Goal: Information Seeking & Learning: Find contact information

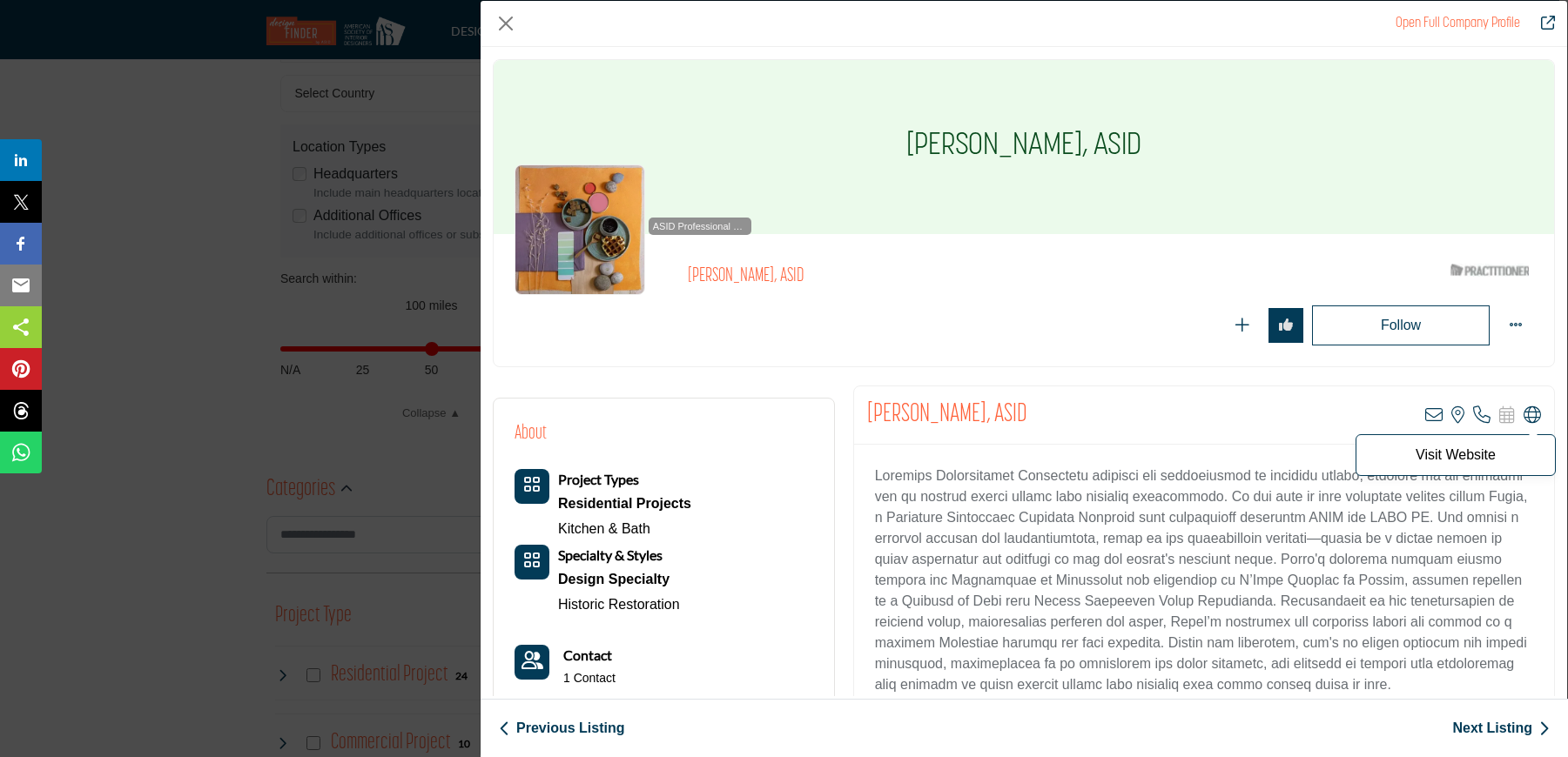
click at [1525, 409] on icon "Company Data Modal" at bounding box center [1532, 414] width 17 height 17
click at [1486, 726] on link "Next Listing" at bounding box center [1501, 728] width 97 height 21
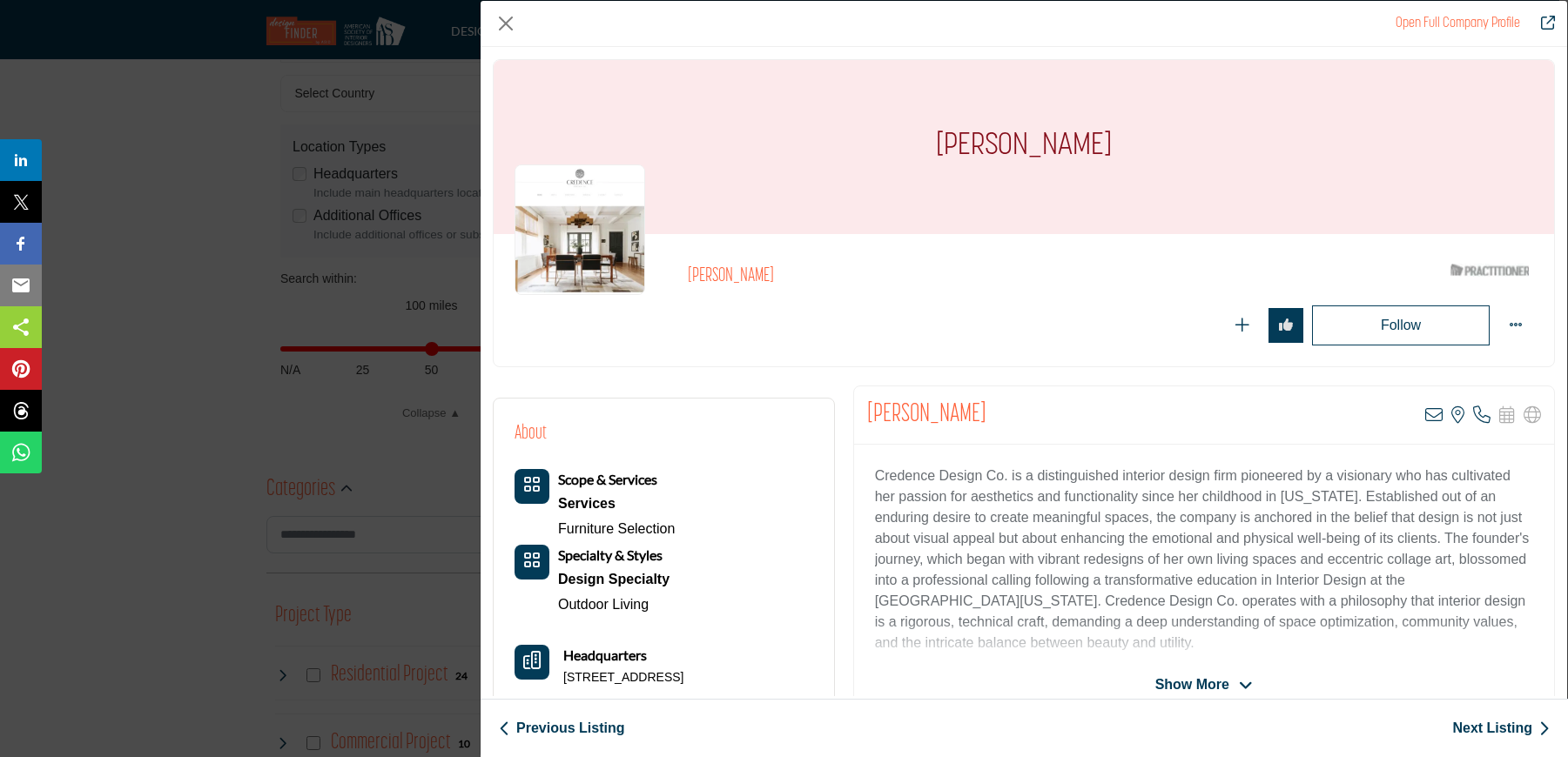
click at [1499, 728] on link "Next Listing" at bounding box center [1501, 728] width 97 height 21
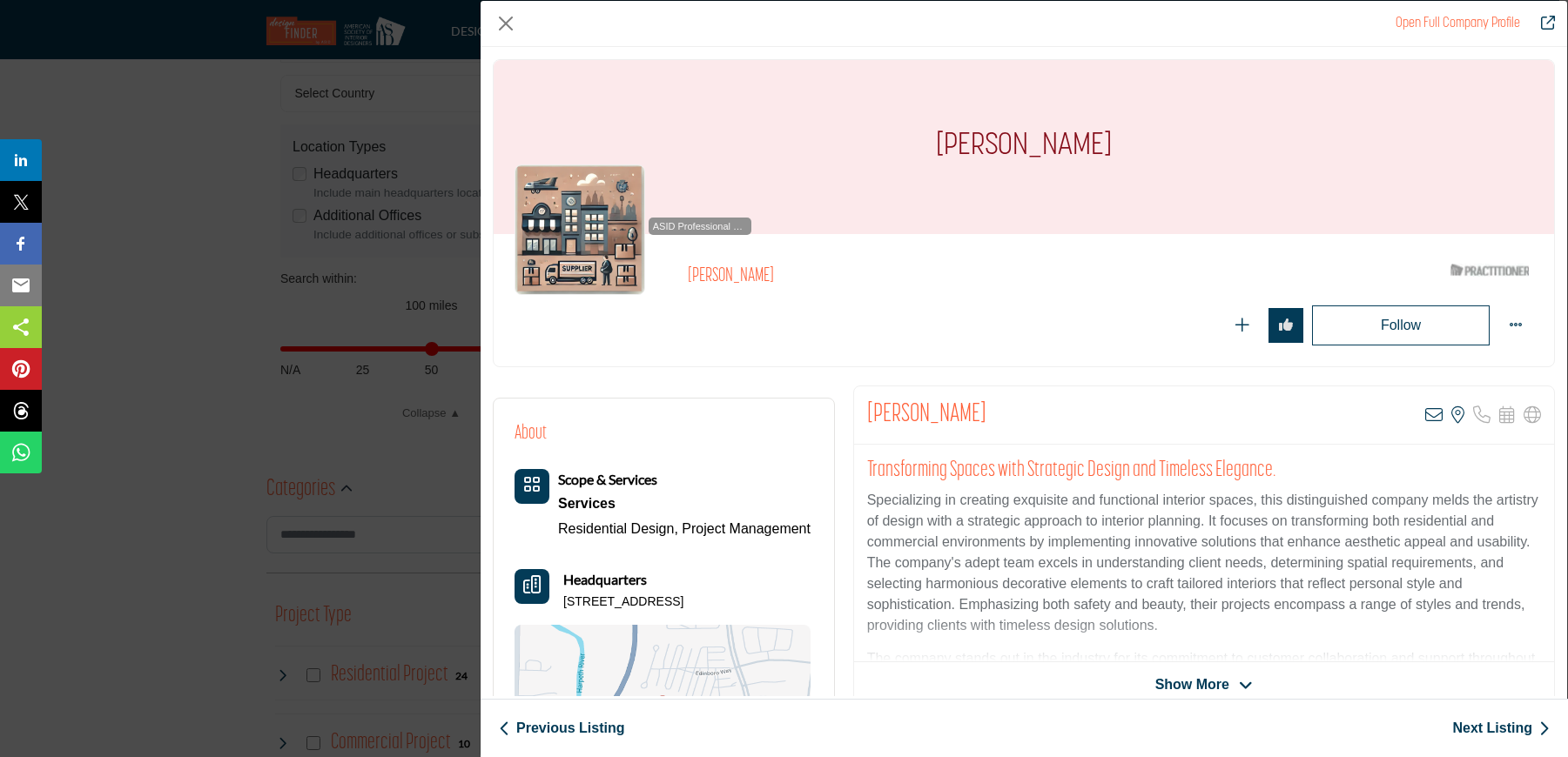
click at [1508, 724] on link "Next Listing" at bounding box center [1501, 728] width 97 height 21
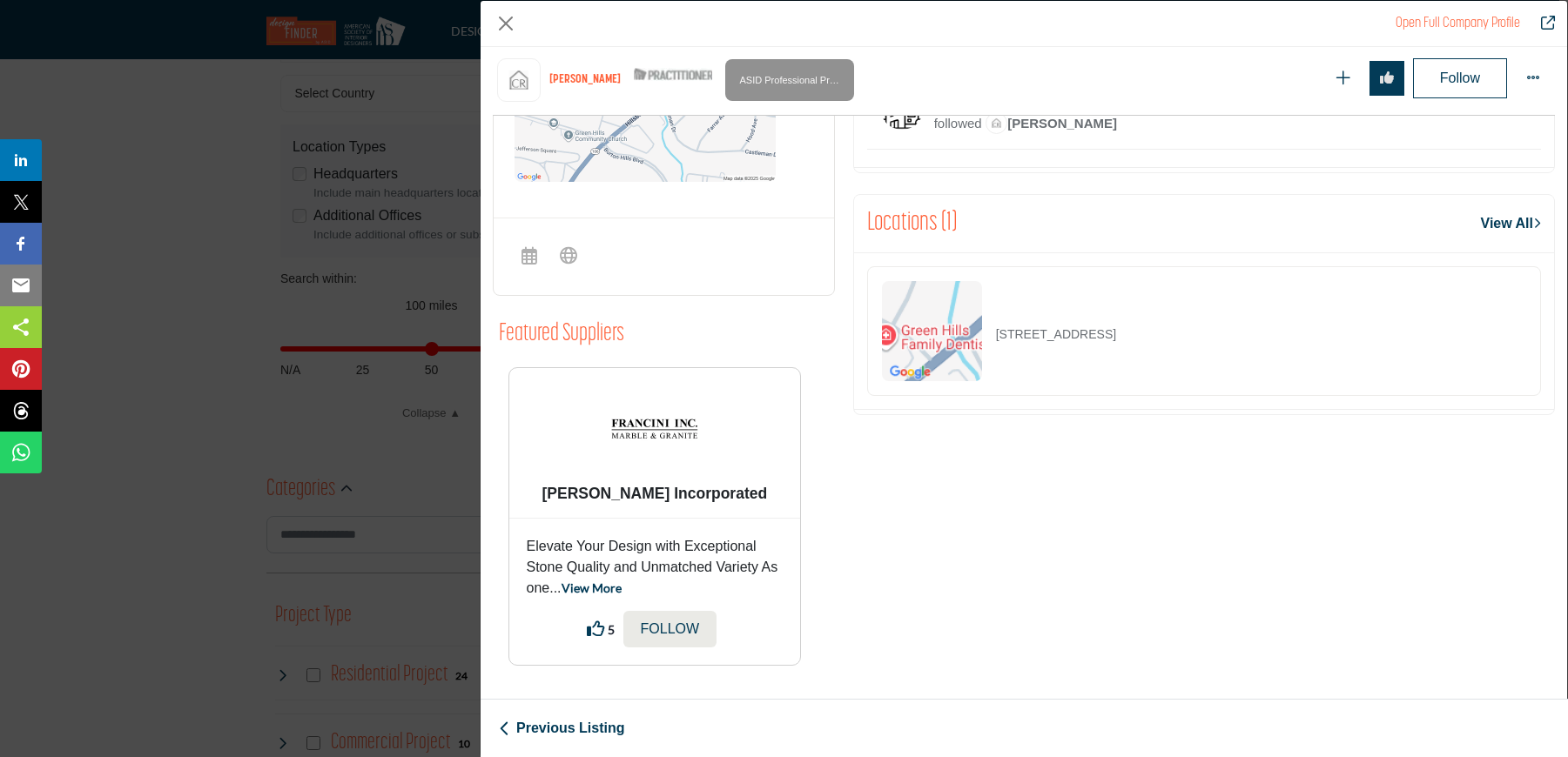
scroll to position [926, 0]
click at [596, 728] on link "Previous Listing" at bounding box center [562, 728] width 125 height 21
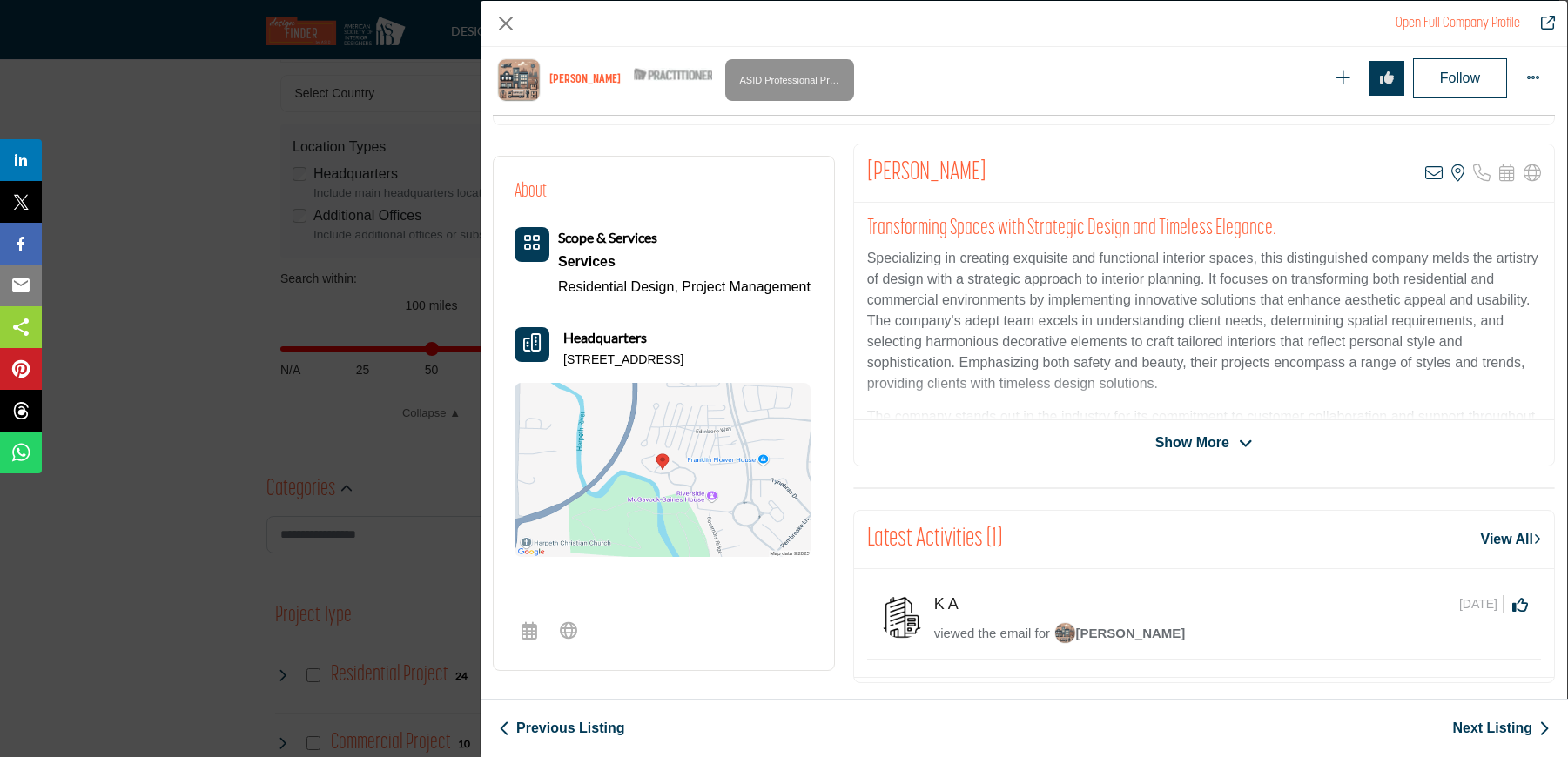
scroll to position [587, 0]
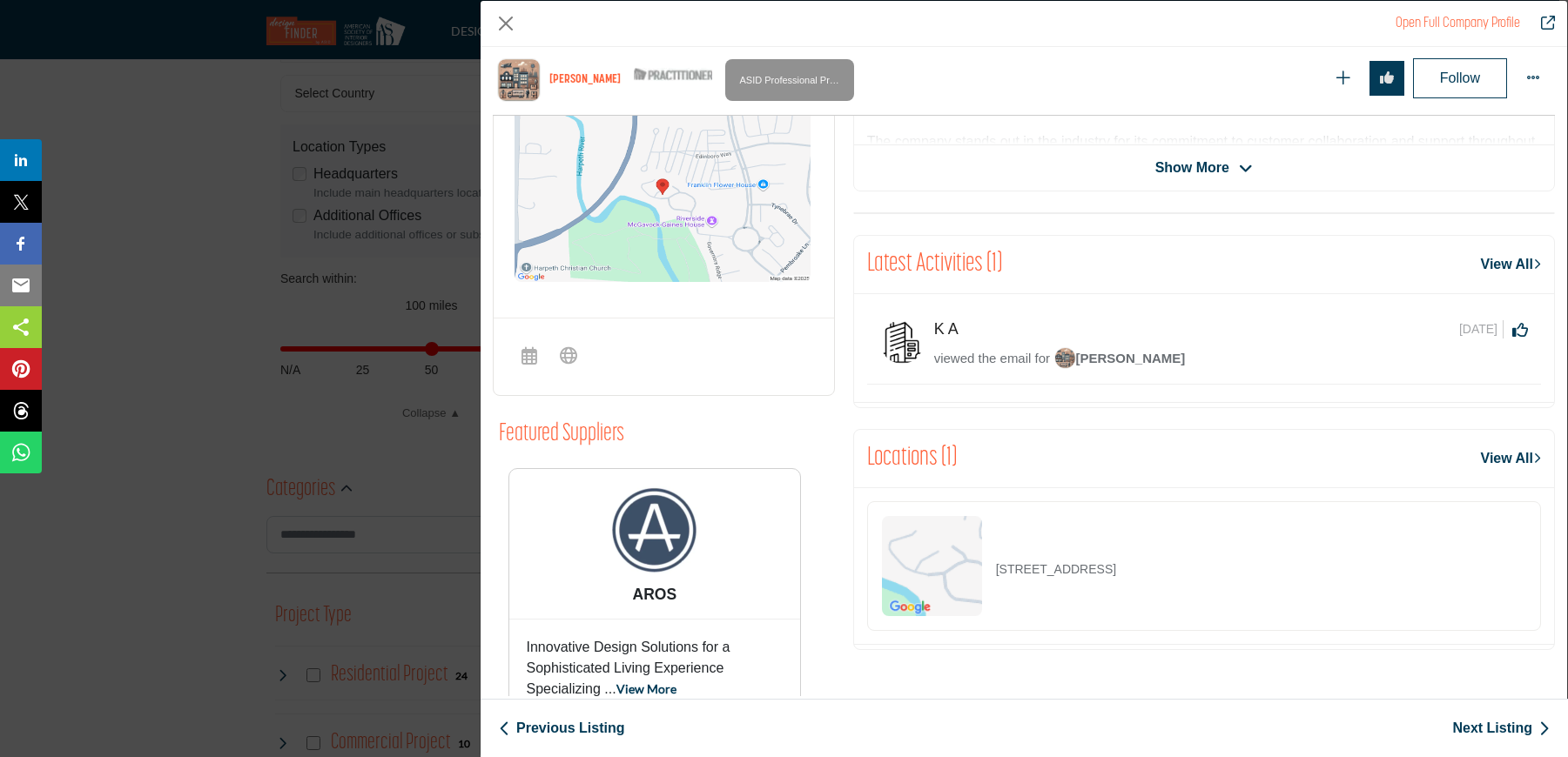
click at [578, 727] on link "Previous Listing" at bounding box center [562, 728] width 125 height 21
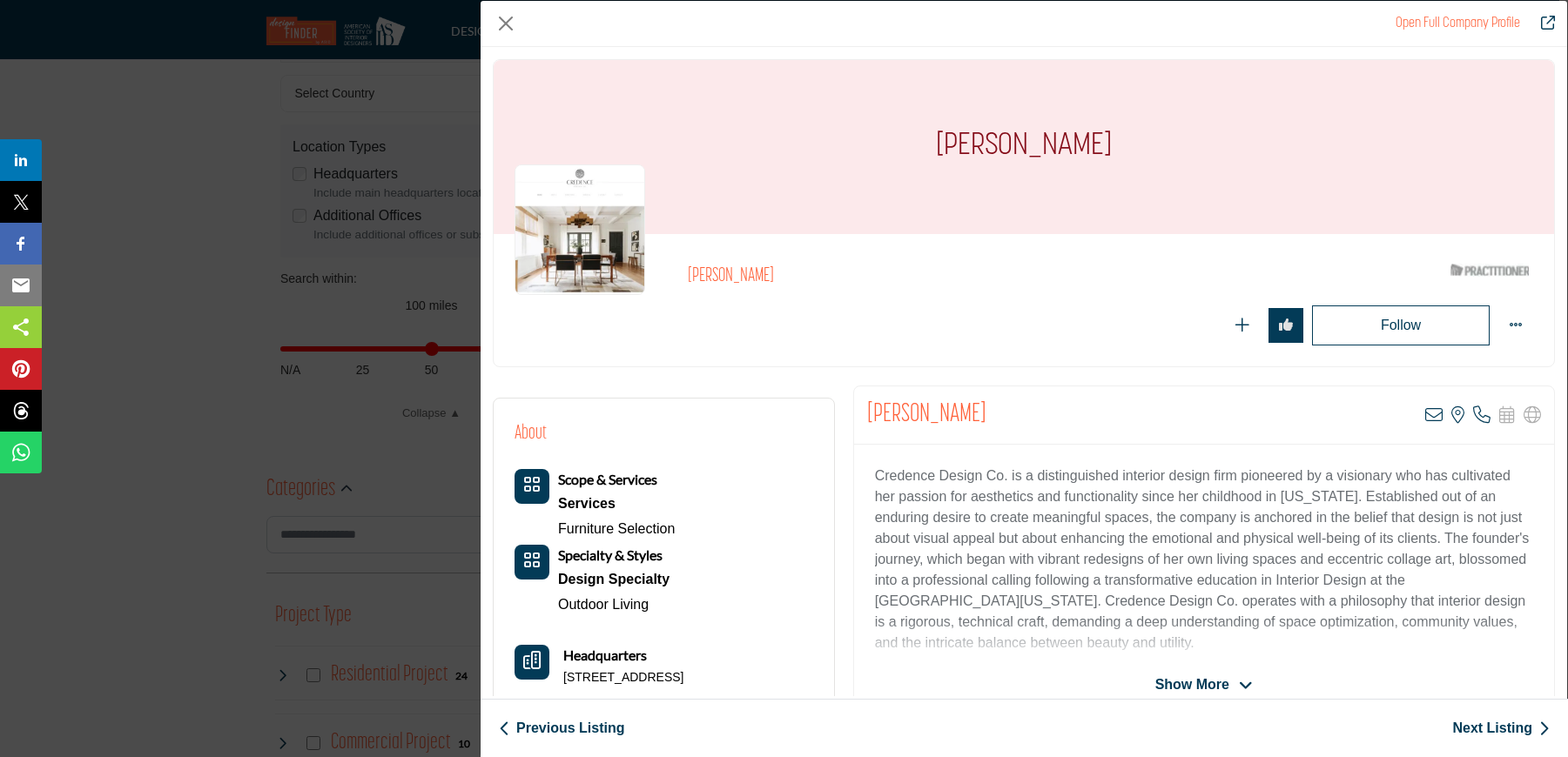
click at [581, 731] on link "Previous Listing" at bounding box center [562, 728] width 125 height 21
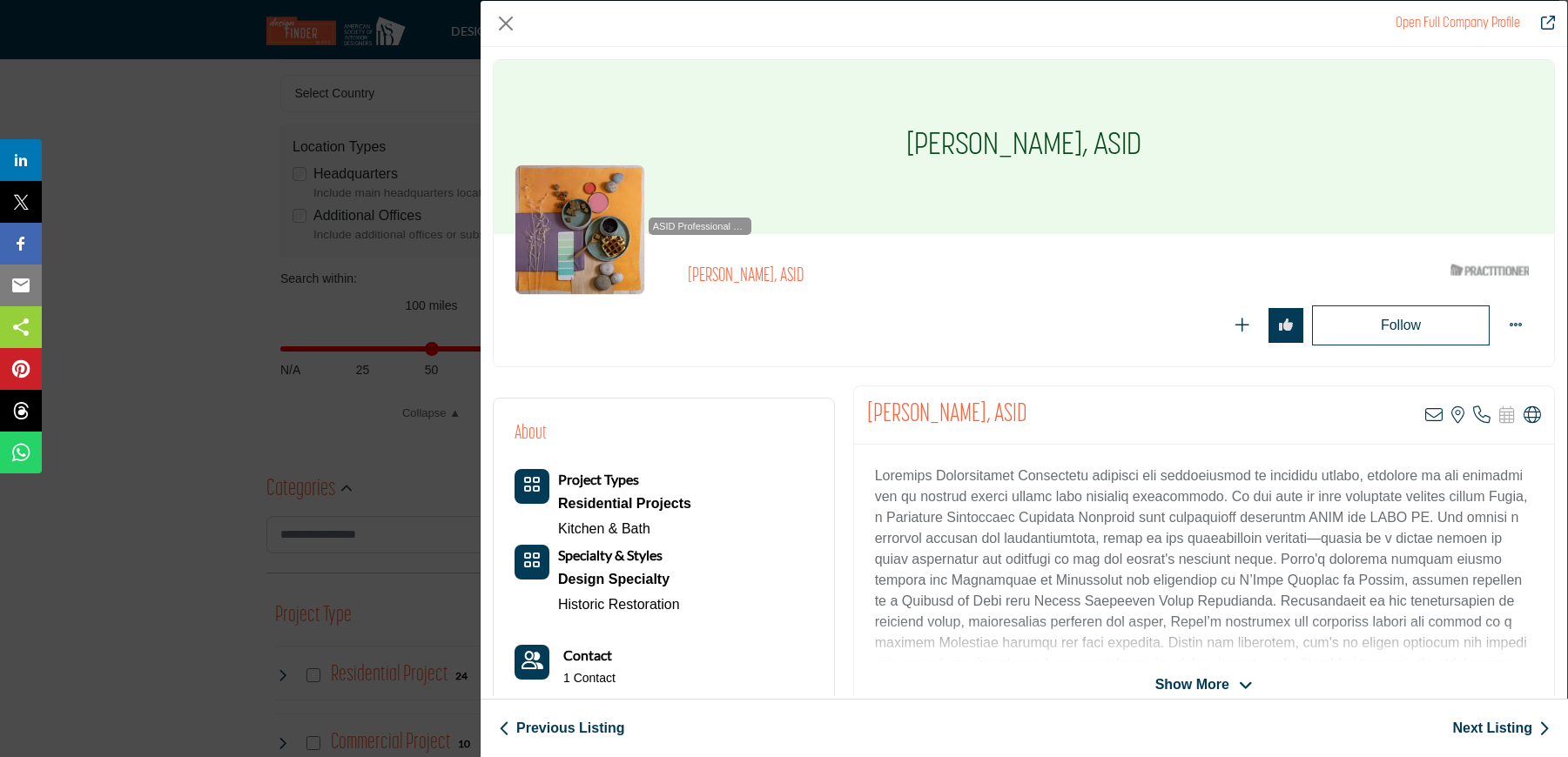
click at [581, 726] on link "Previous Listing" at bounding box center [562, 728] width 125 height 21
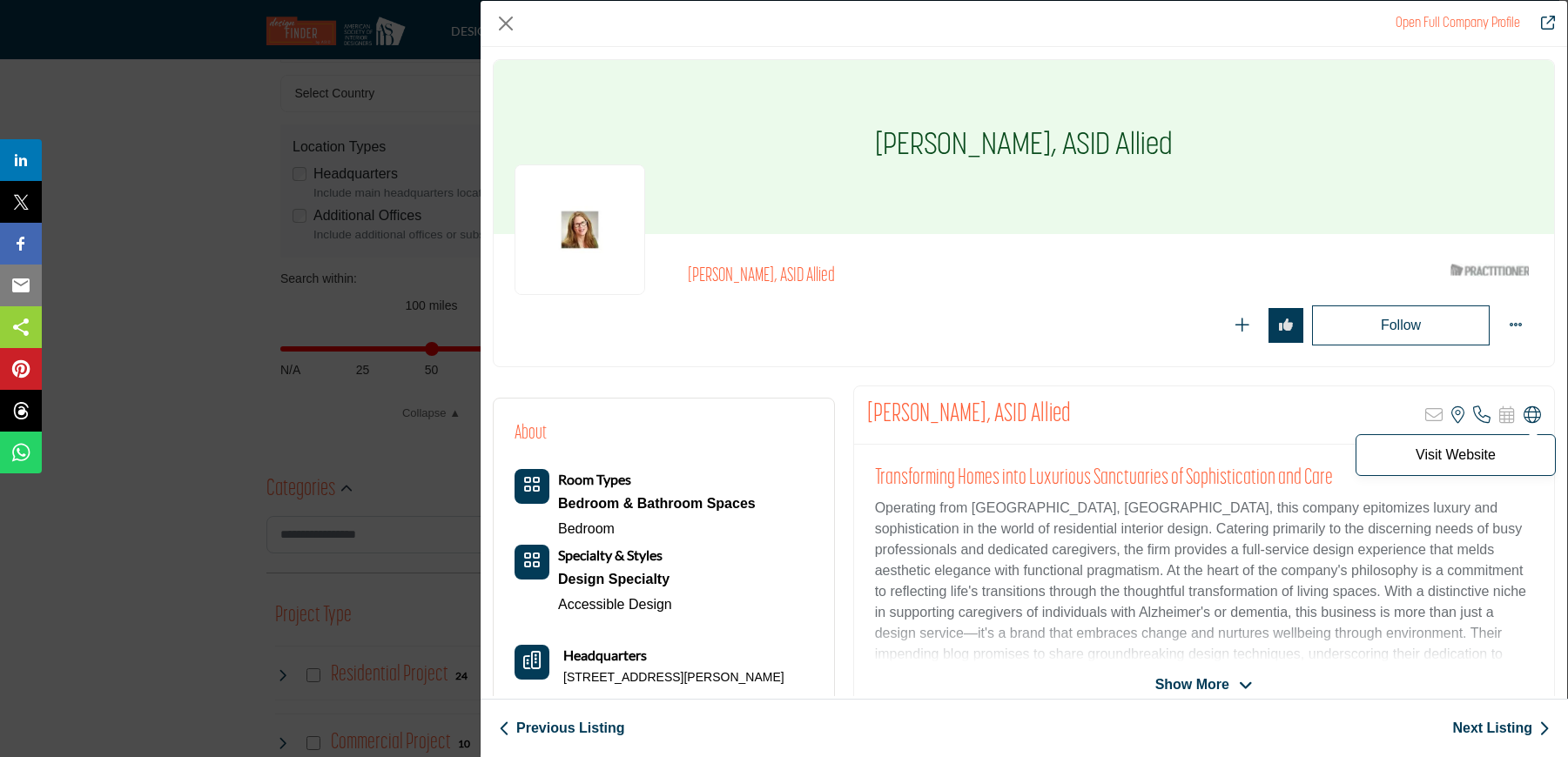
click at [1531, 415] on icon "Company Data Modal" at bounding box center [1532, 414] width 17 height 17
click at [600, 725] on link "Previous Listing" at bounding box center [562, 728] width 125 height 21
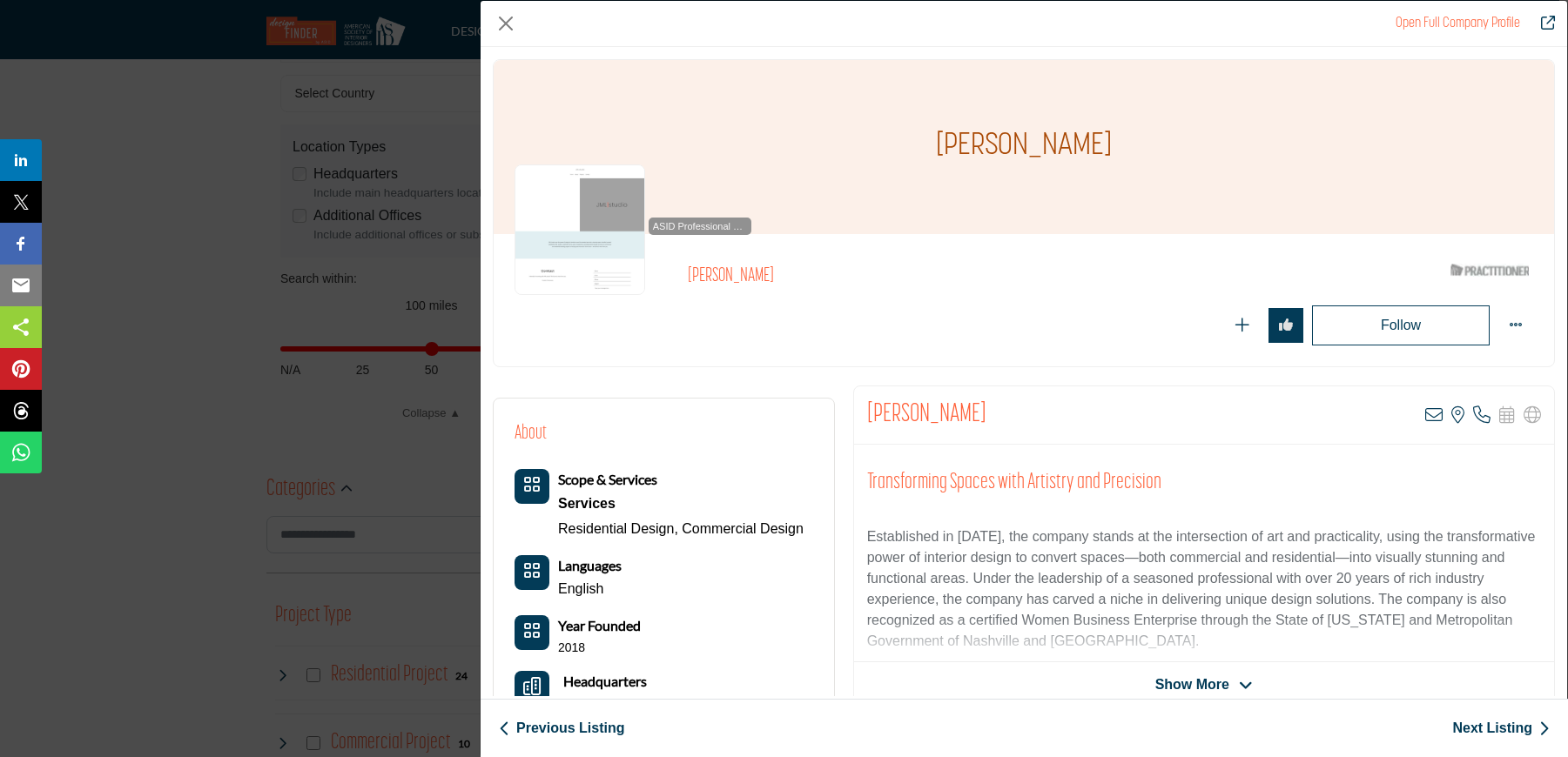
click at [596, 727] on link "Previous Listing" at bounding box center [562, 728] width 125 height 21
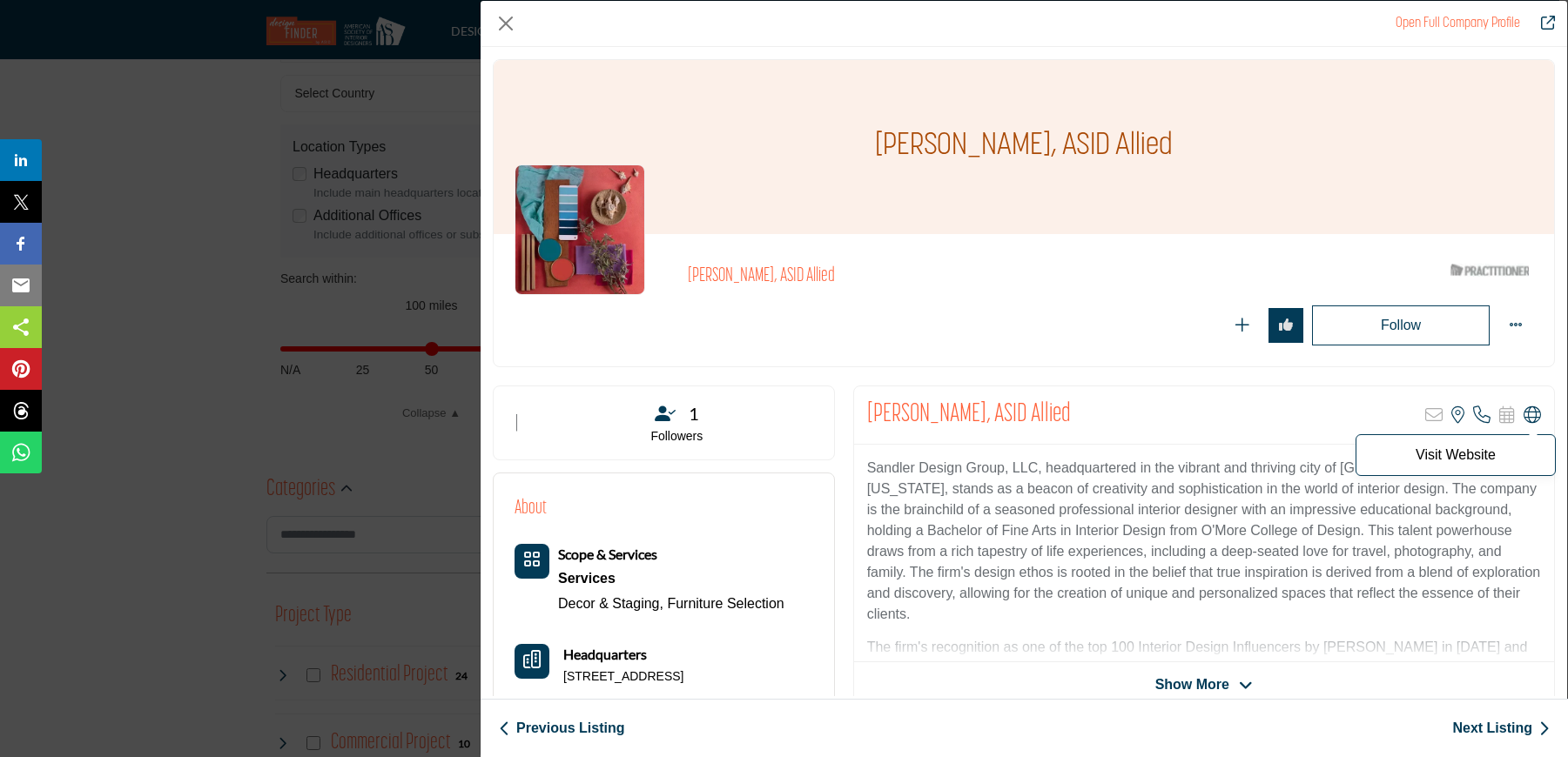
click at [1526, 412] on icon "Company Data Modal" at bounding box center [1532, 414] width 17 height 17
click at [590, 732] on link "Previous Listing" at bounding box center [562, 728] width 125 height 21
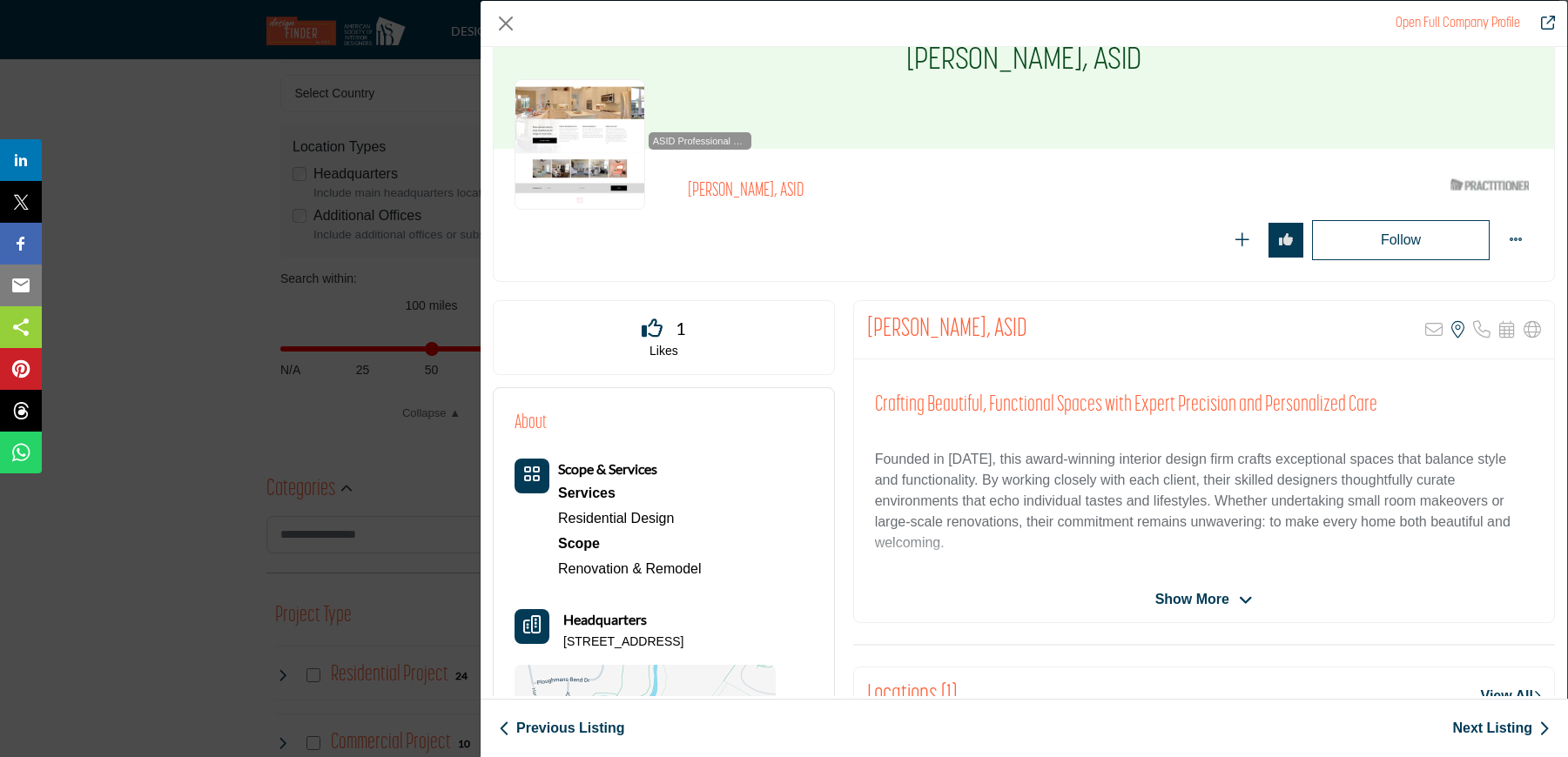
scroll to position [188, 0]
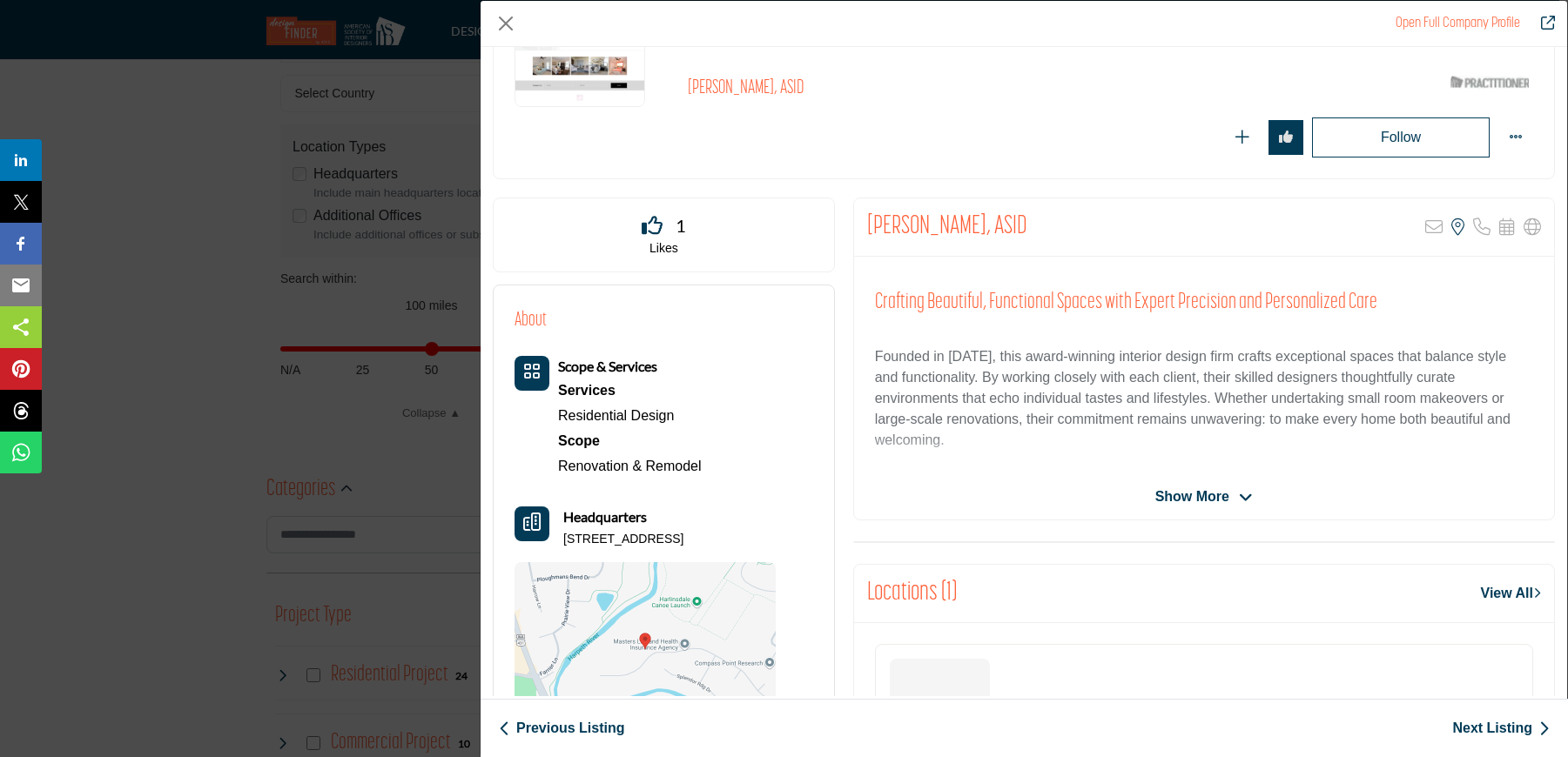
click at [1213, 500] on span "Show More" at bounding box center [1192, 496] width 74 height 21
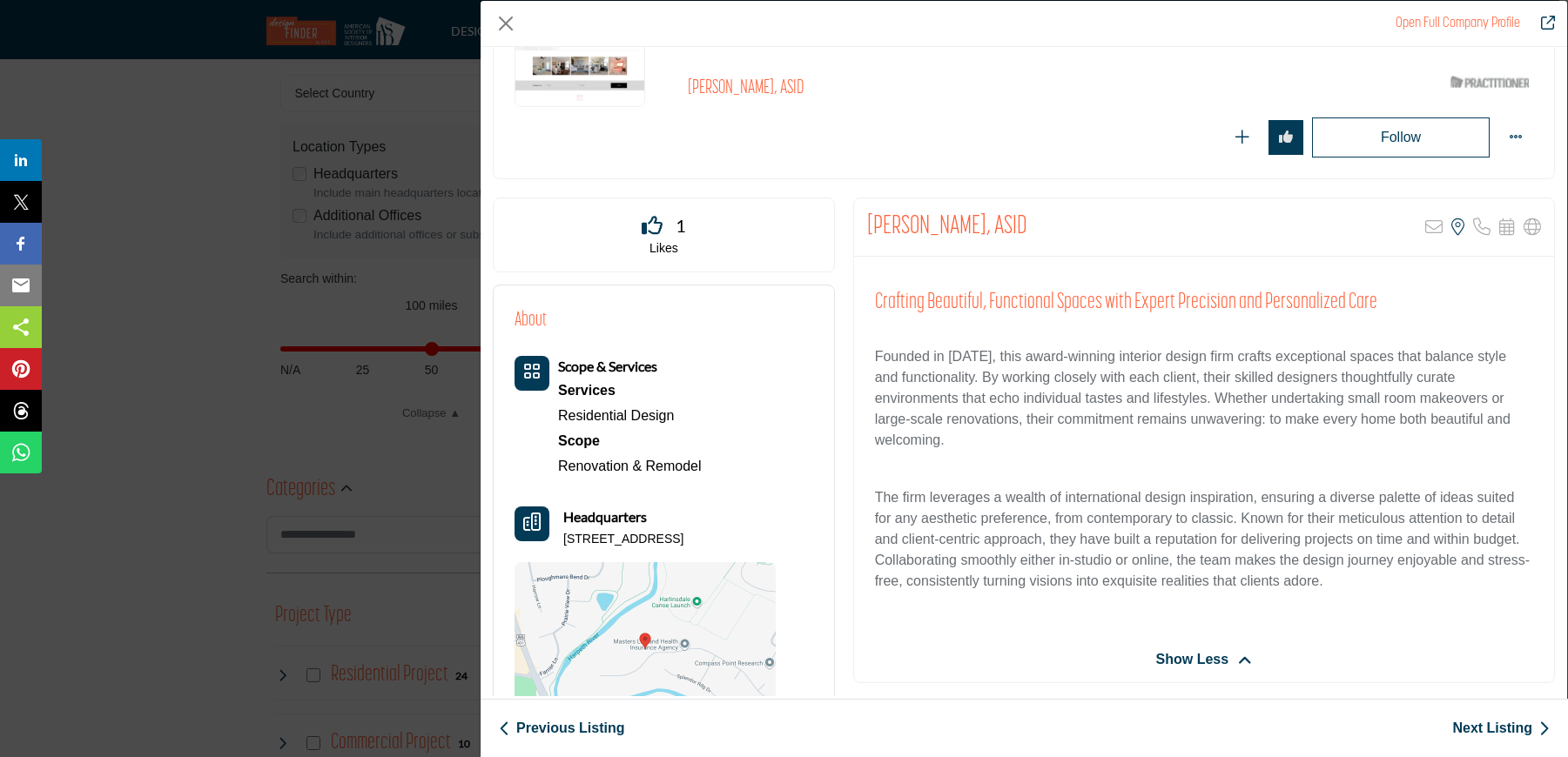
drag, startPoint x: 1042, startPoint y: 226, endPoint x: 858, endPoint y: 235, distance: 184.2
click at [858, 235] on div "[PERSON_NAME], ASID Sorry, but this listing is on a subscription plan which doe…" at bounding box center [1204, 227] width 700 height 58
copy h2 "[PERSON_NAME], ASID"
click at [576, 730] on link "Previous Listing" at bounding box center [562, 728] width 125 height 21
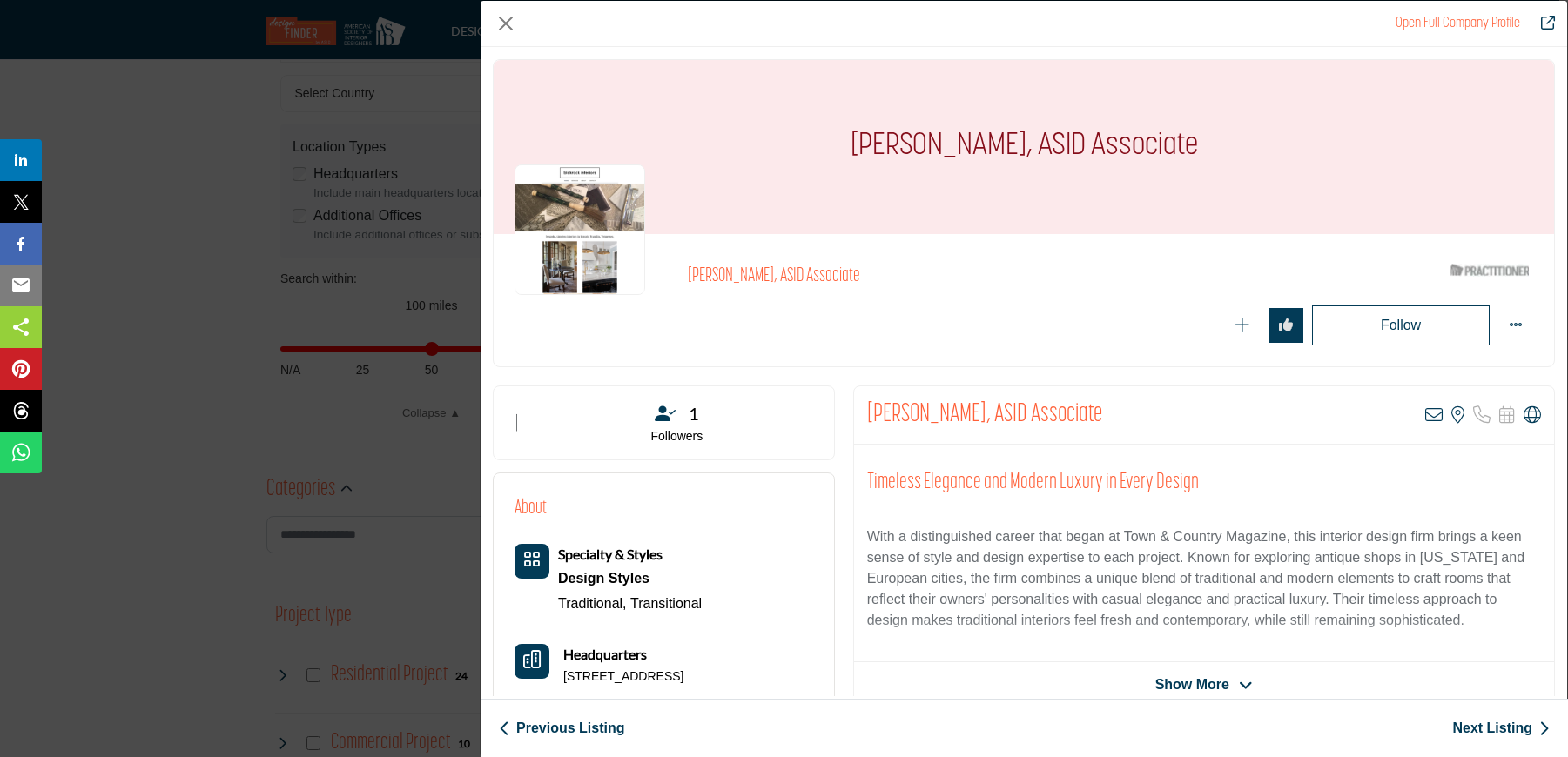
click at [562, 726] on link "Previous Listing" at bounding box center [562, 728] width 125 height 21
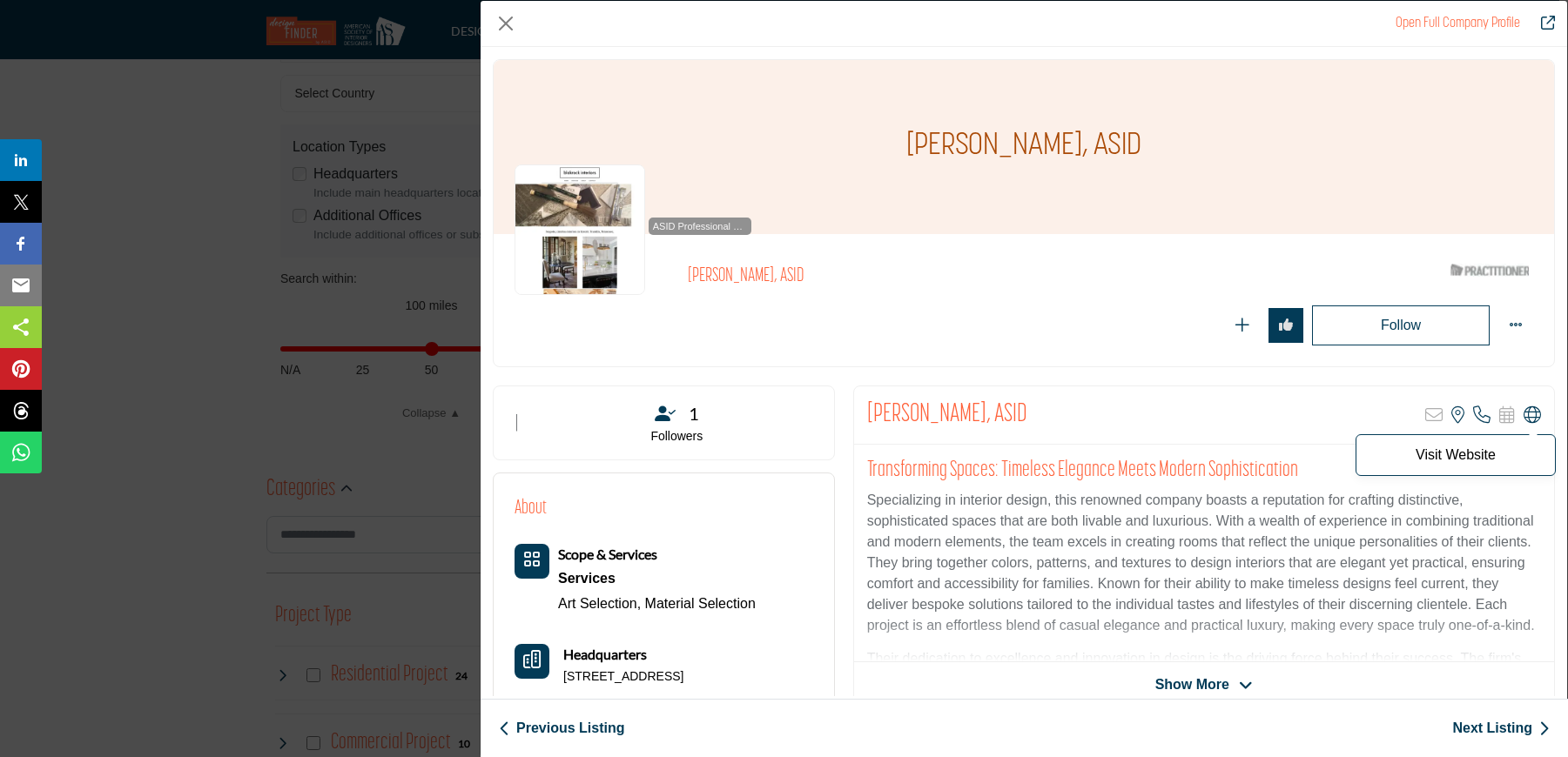
click at [1527, 409] on icon "Company Data Modal" at bounding box center [1532, 414] width 17 height 17
click at [598, 729] on link "Previous Listing" at bounding box center [562, 728] width 125 height 21
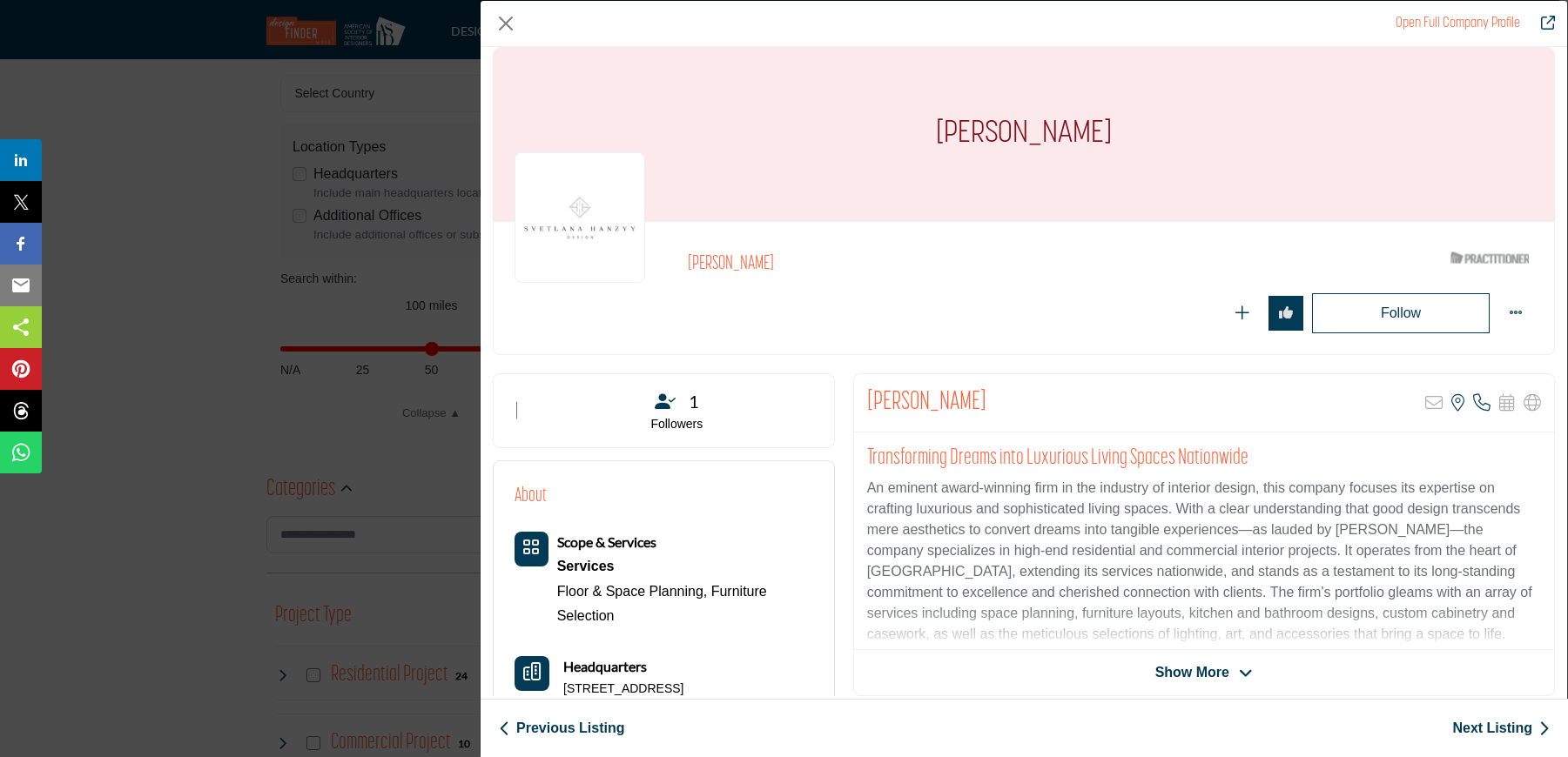
scroll to position [31, 0]
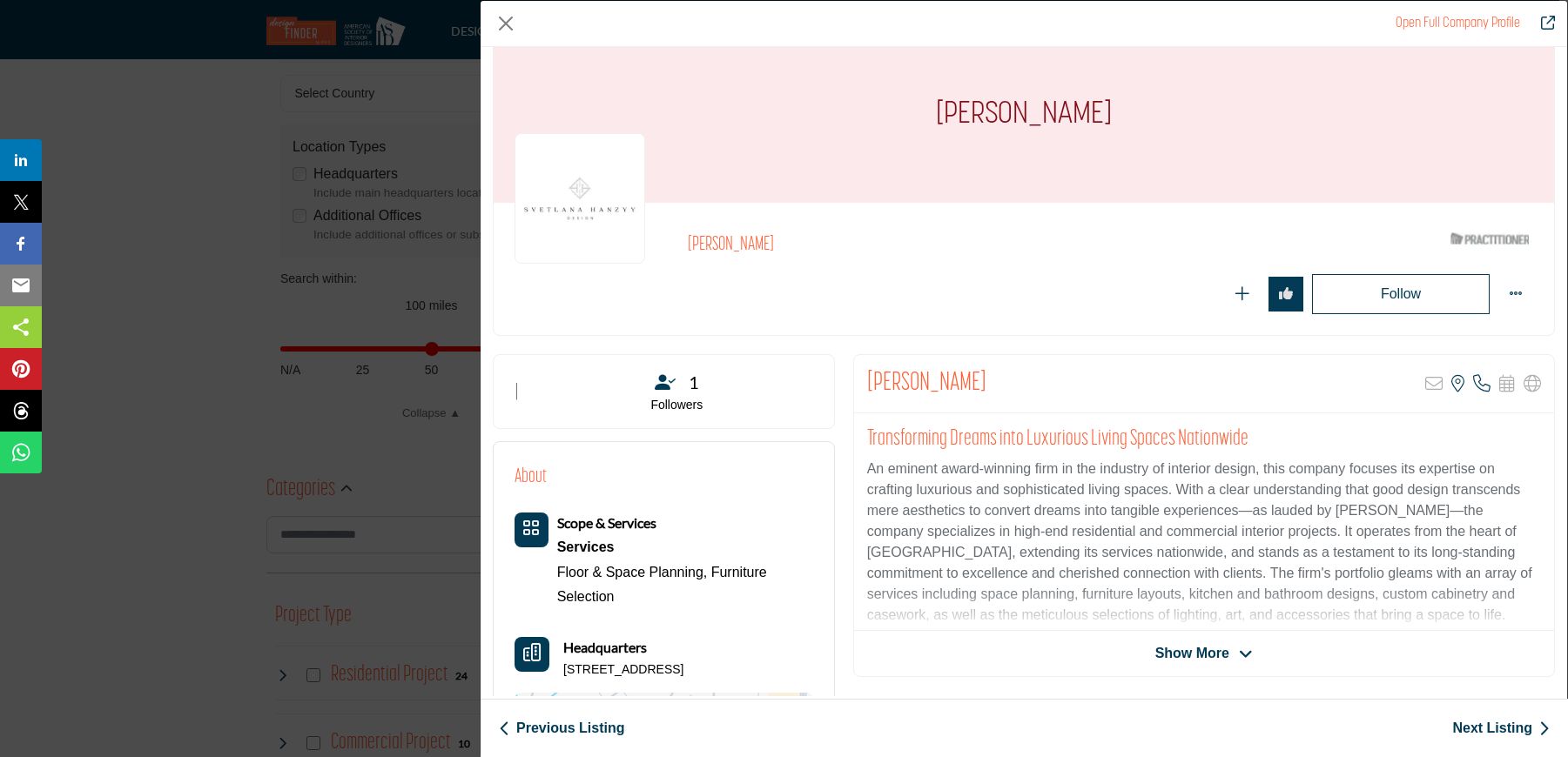
click at [1196, 653] on span "Show More" at bounding box center [1192, 653] width 74 height 21
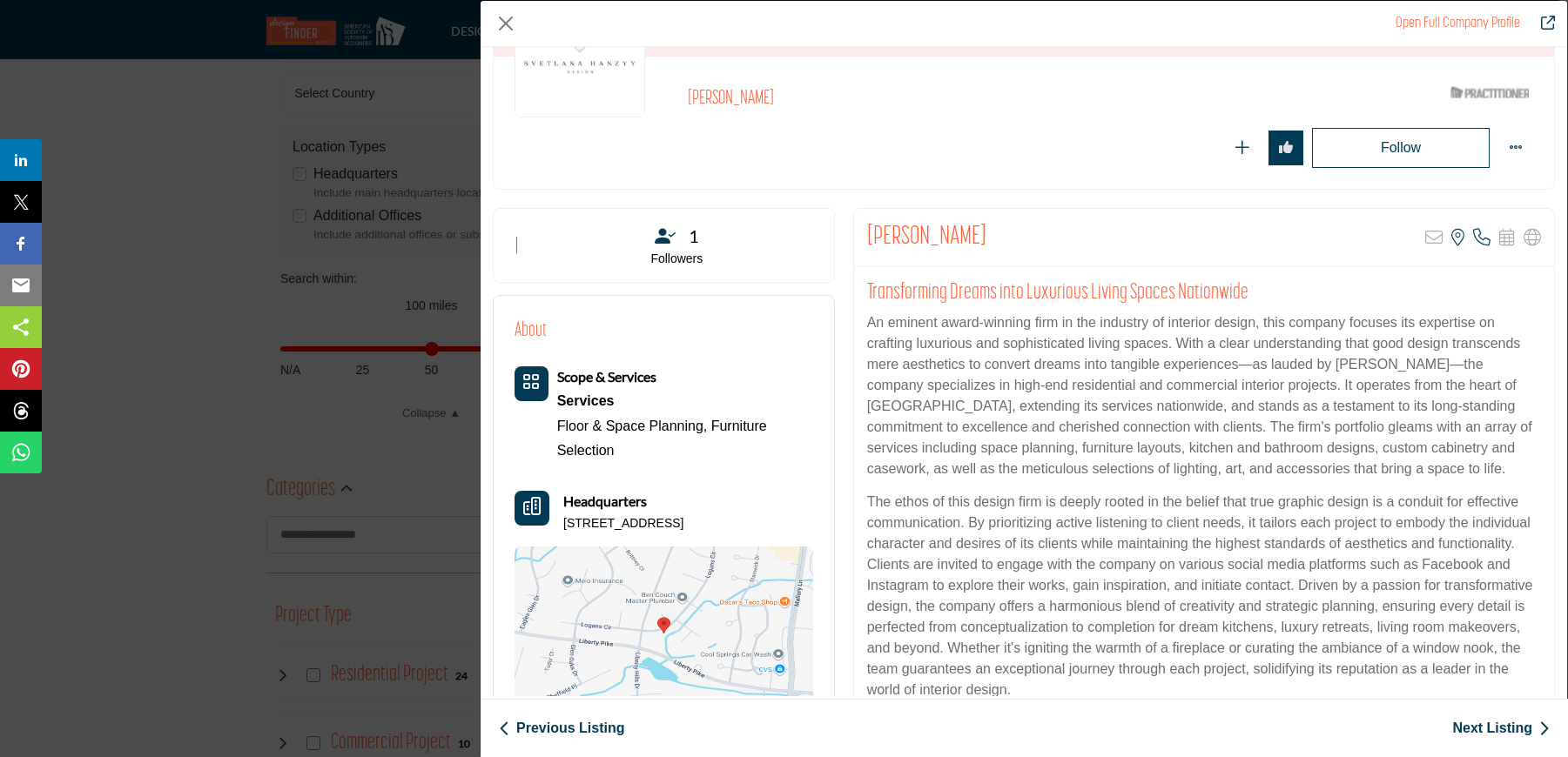
scroll to position [175, 0]
click at [571, 726] on link "Previous Listing" at bounding box center [562, 728] width 125 height 21
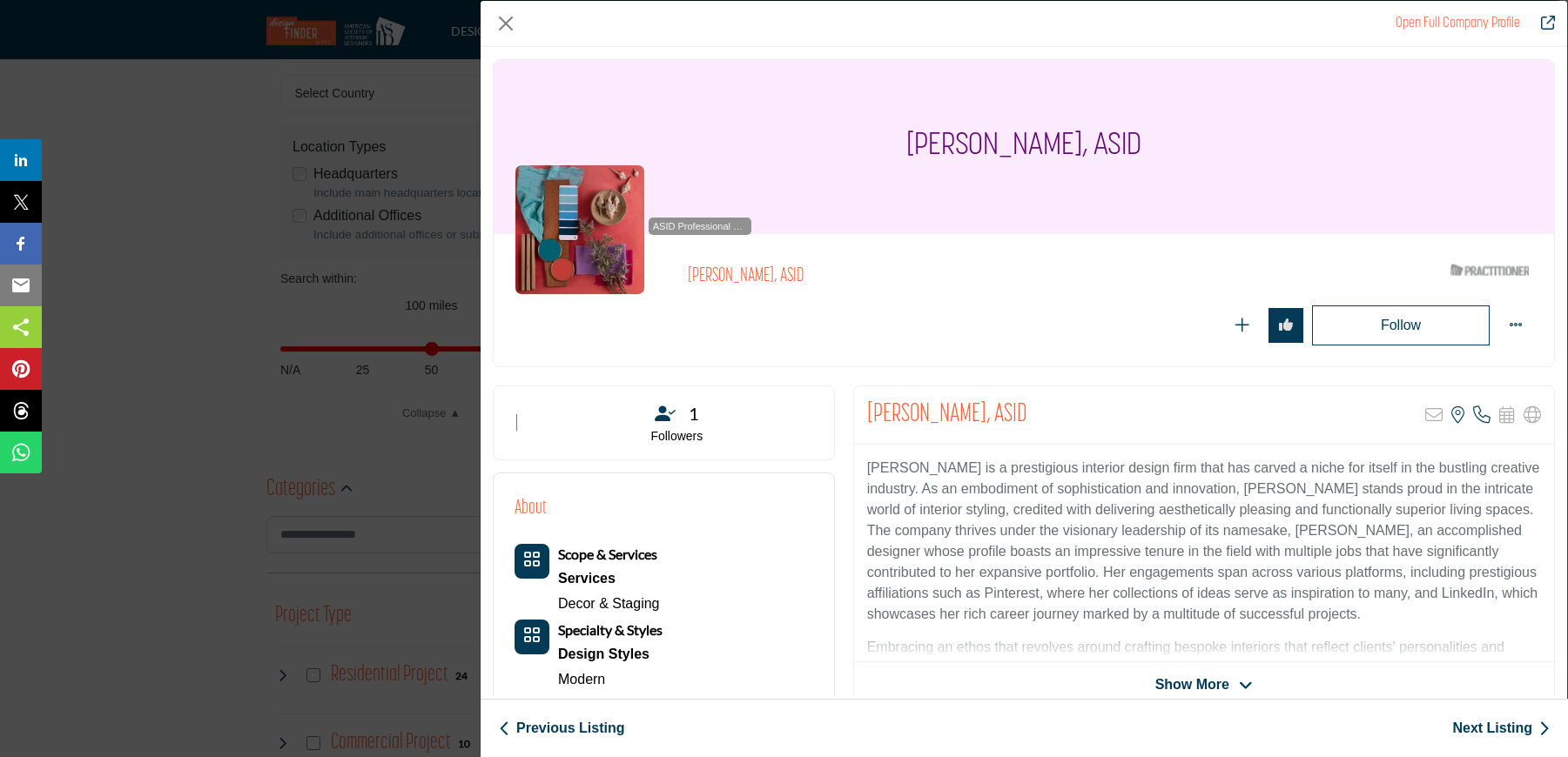
click at [568, 729] on link "Previous Listing" at bounding box center [562, 728] width 125 height 21
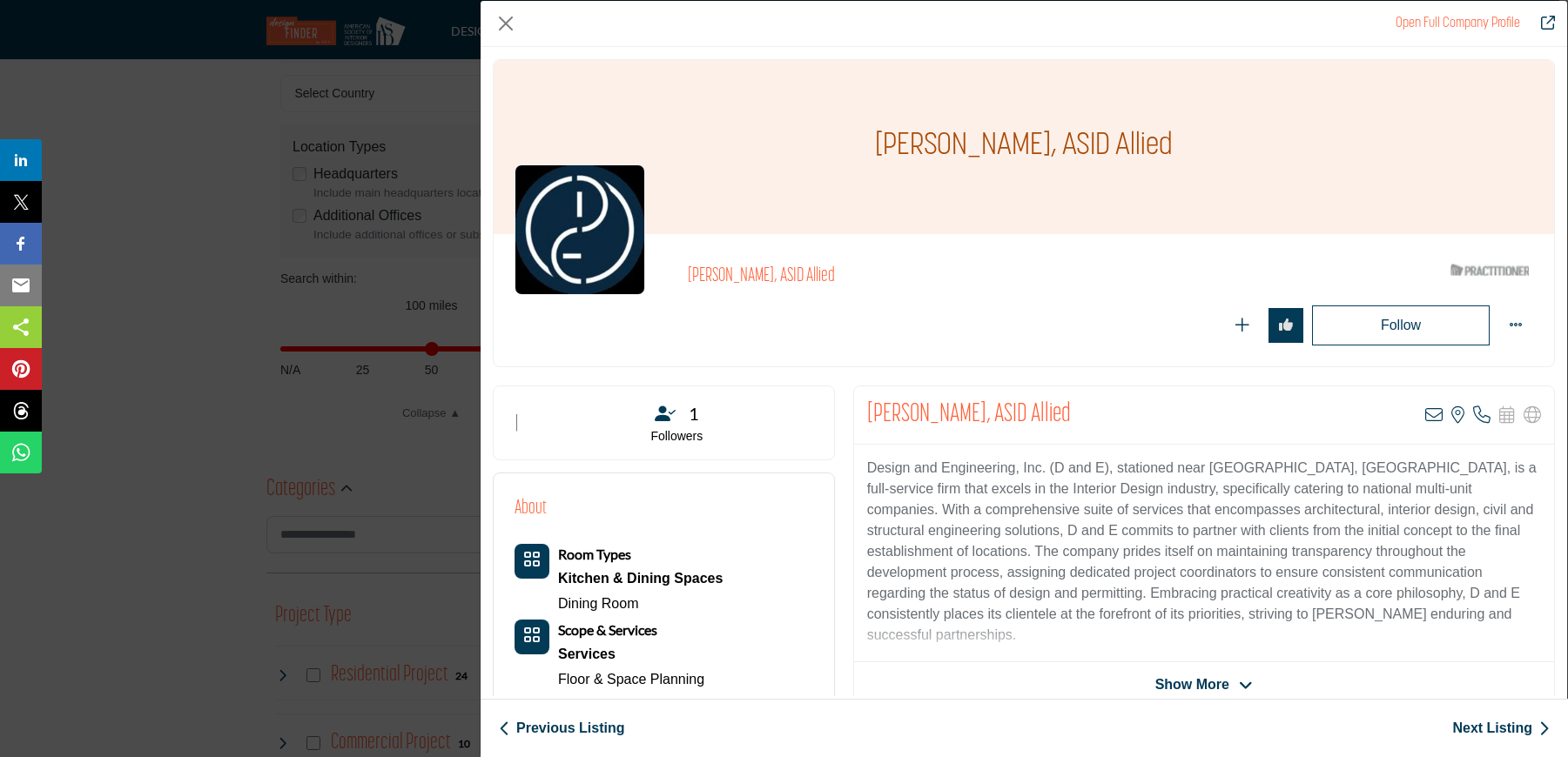
click at [587, 730] on link "Previous Listing" at bounding box center [562, 728] width 125 height 21
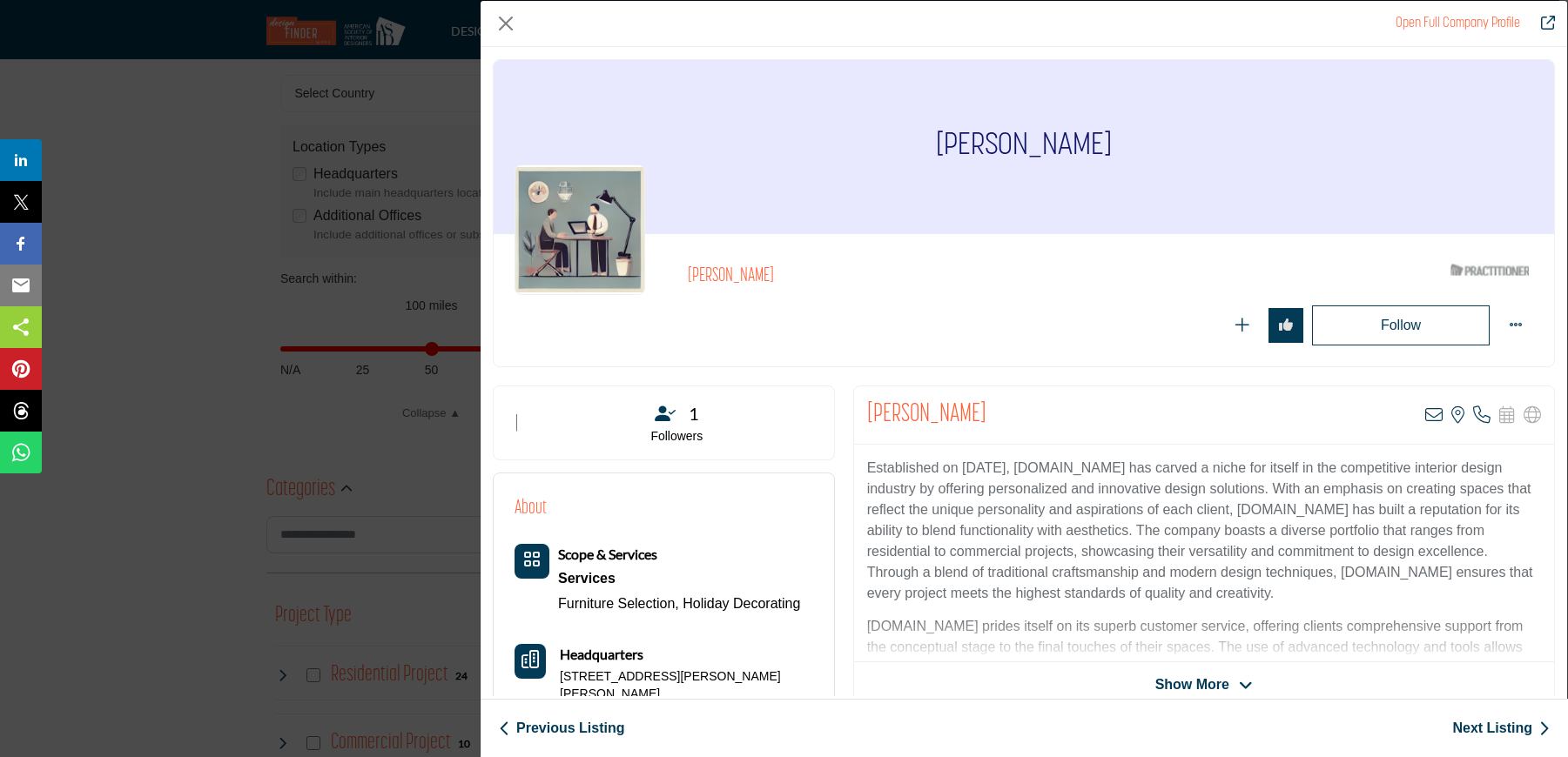
click at [579, 726] on link "Previous Listing" at bounding box center [562, 728] width 125 height 21
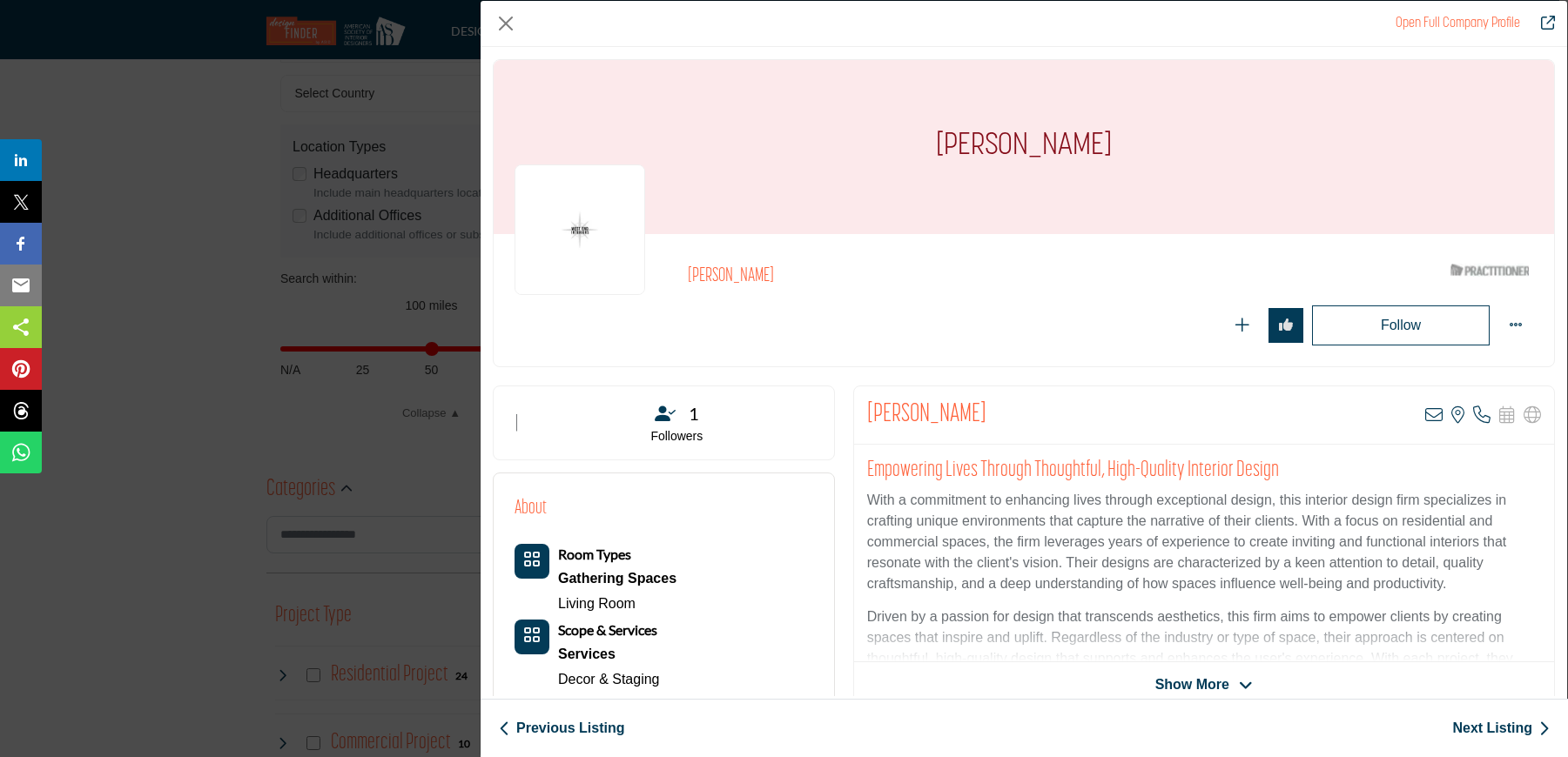
click at [590, 732] on link "Previous Listing" at bounding box center [562, 728] width 125 height 21
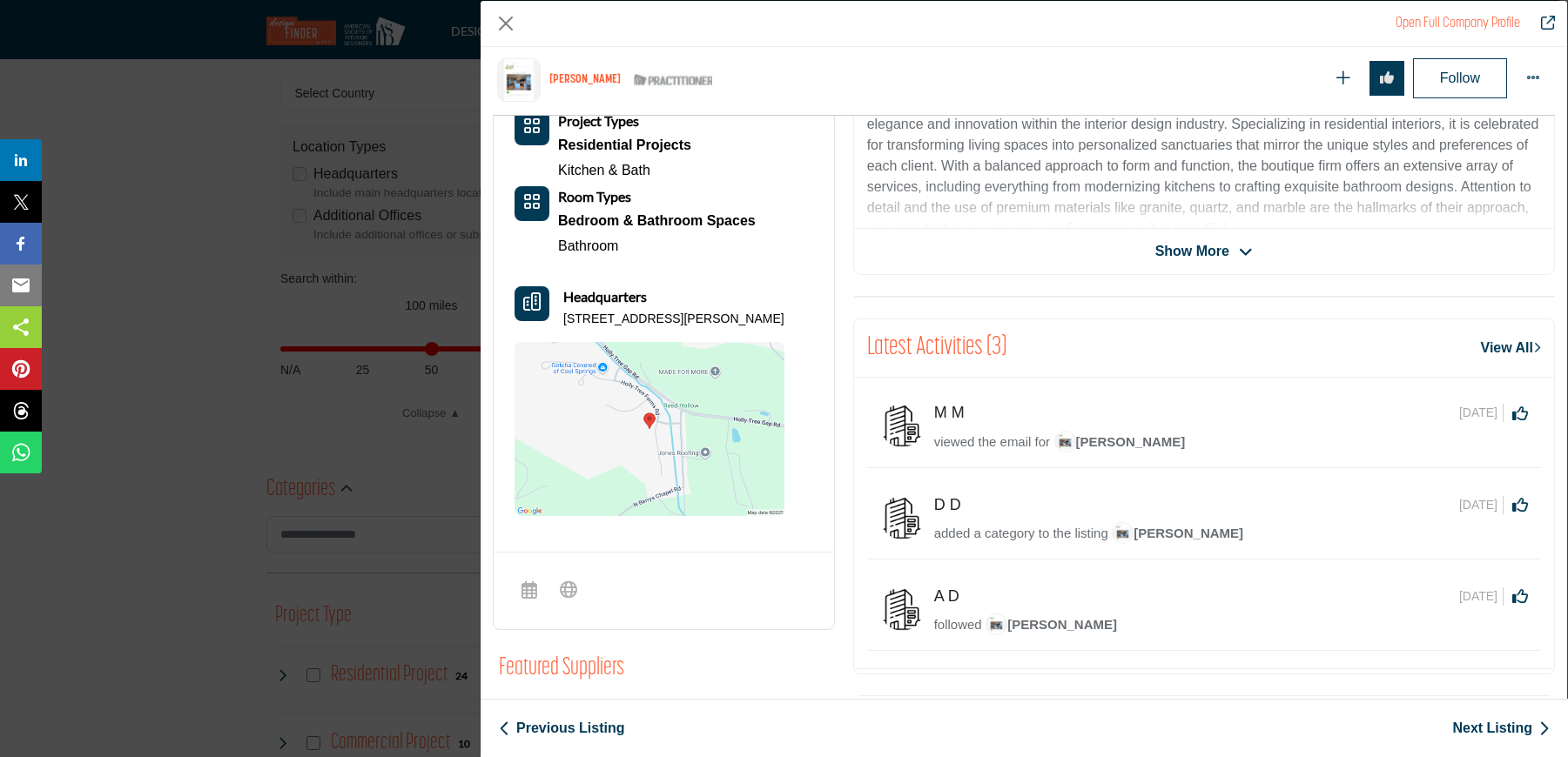
scroll to position [295, 0]
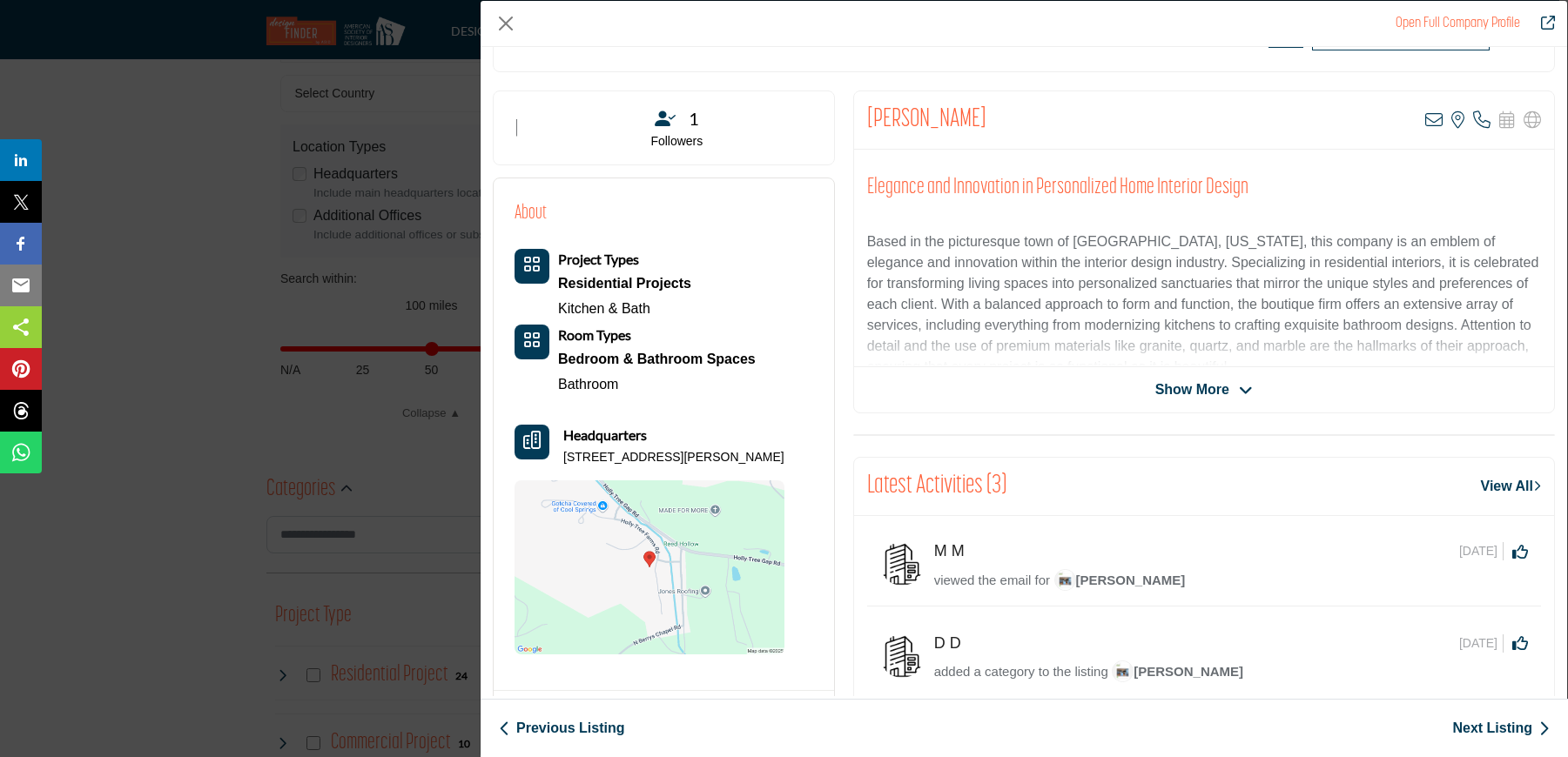
click at [1250, 387] on div "Show More" at bounding box center [1204, 390] width 700 height 21
click at [1240, 393] on icon "Company Data Modal" at bounding box center [1245, 390] width 14 height 16
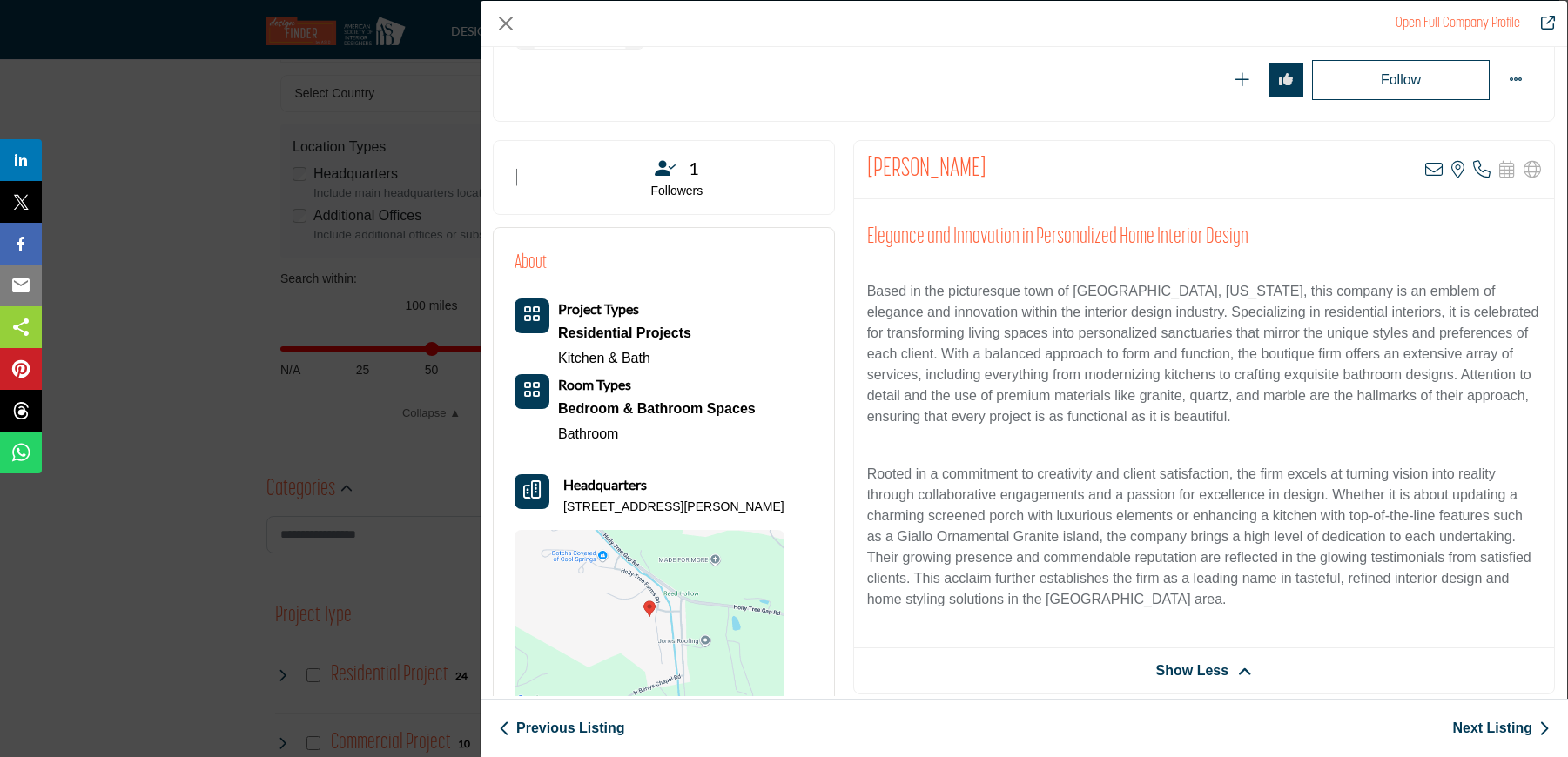
scroll to position [124, 0]
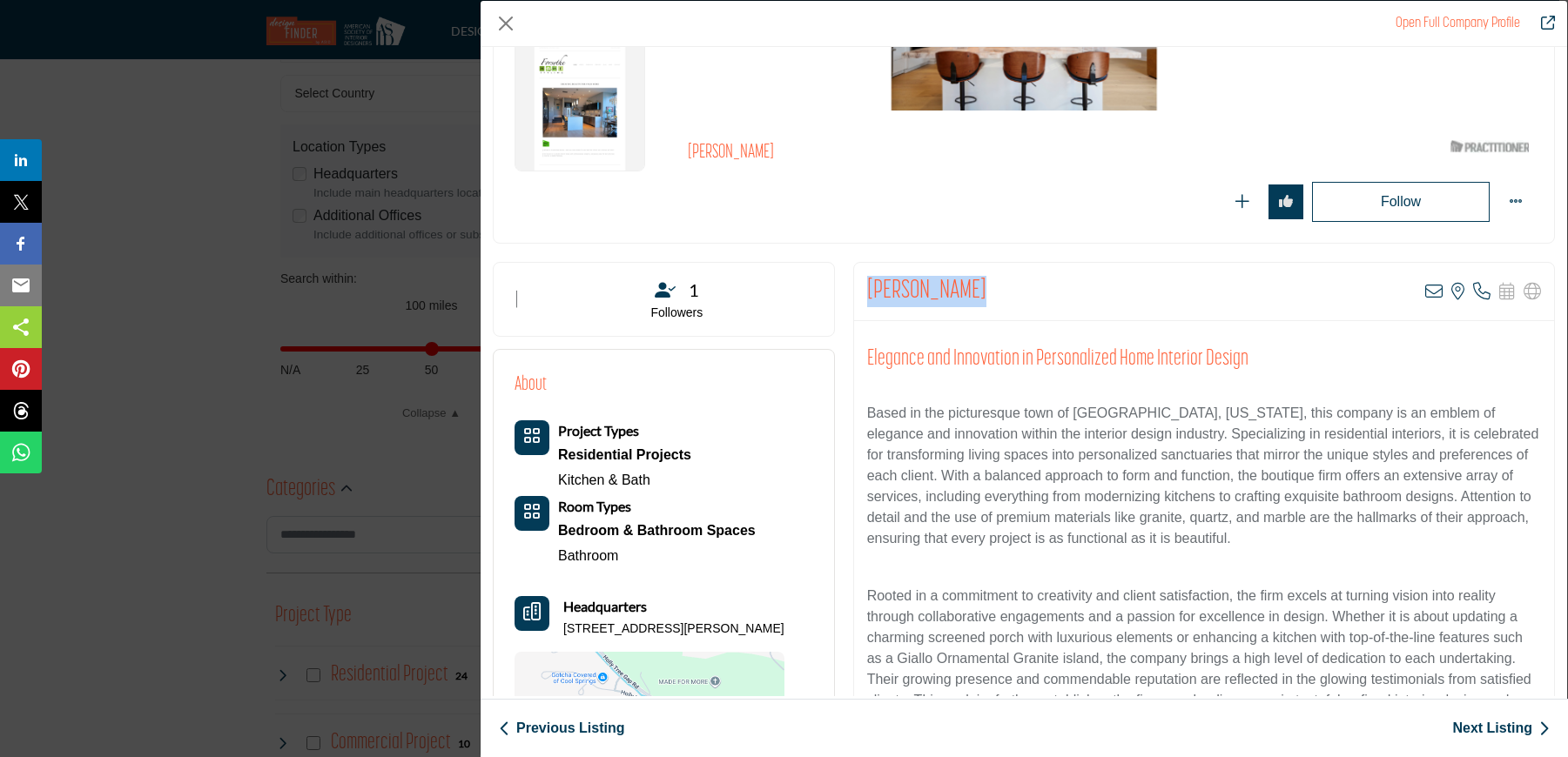
drag, startPoint x: 983, startPoint y: 295, endPoint x: 861, endPoint y: 291, distance: 122.1
copy h2 "[PERSON_NAME]"
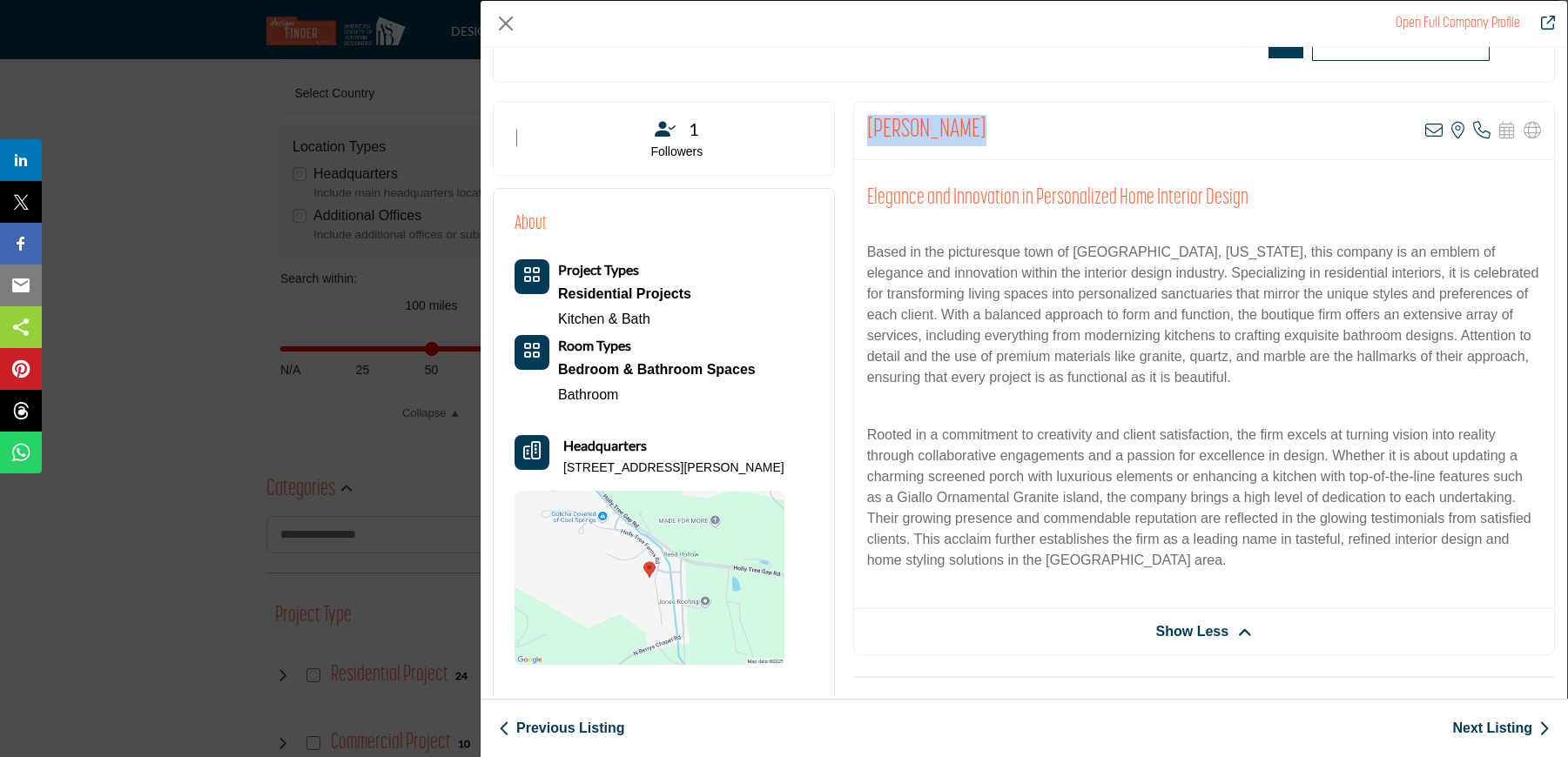
scroll to position [292, 0]
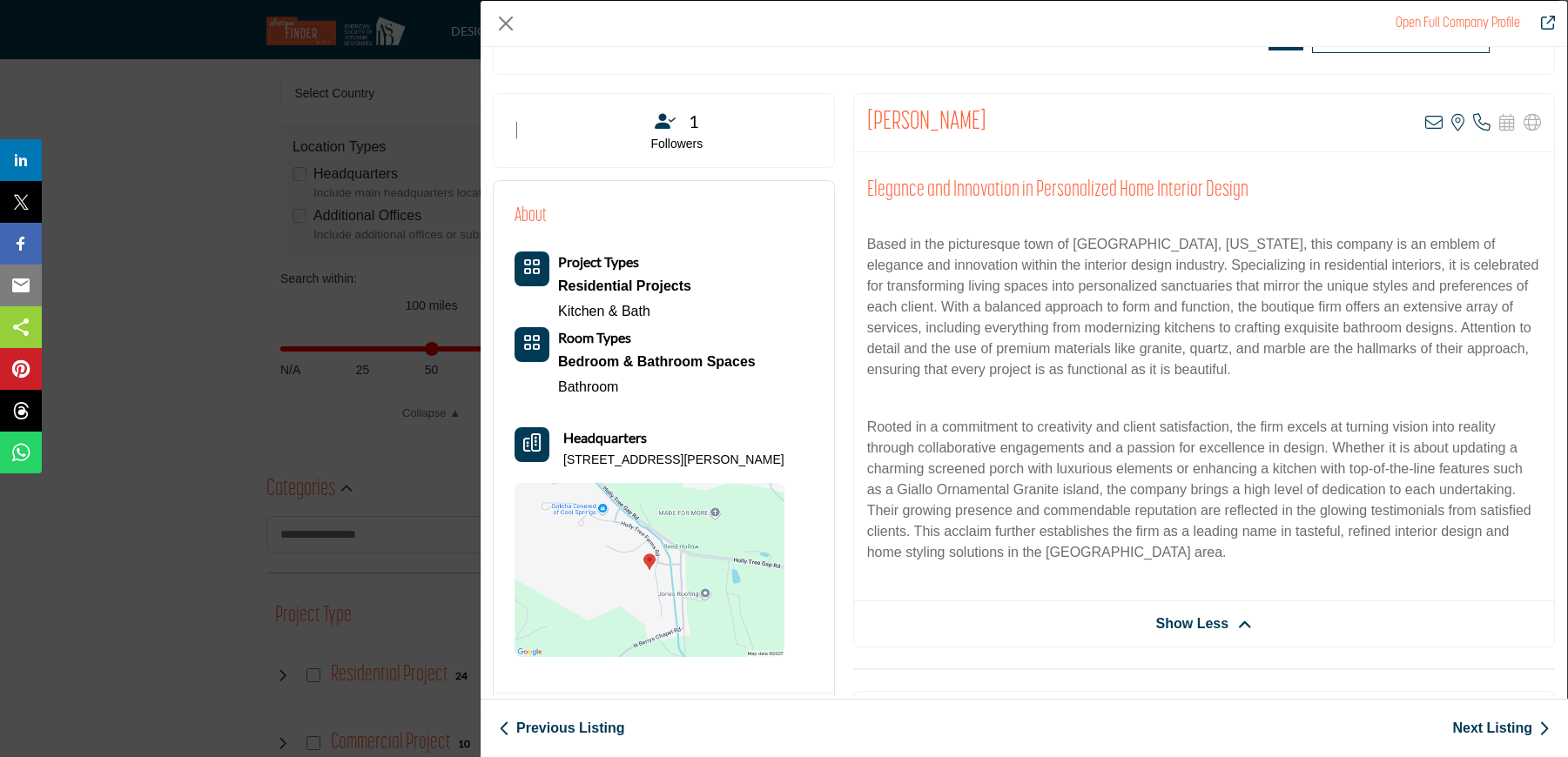
click at [591, 730] on link "Previous Listing" at bounding box center [562, 728] width 125 height 21
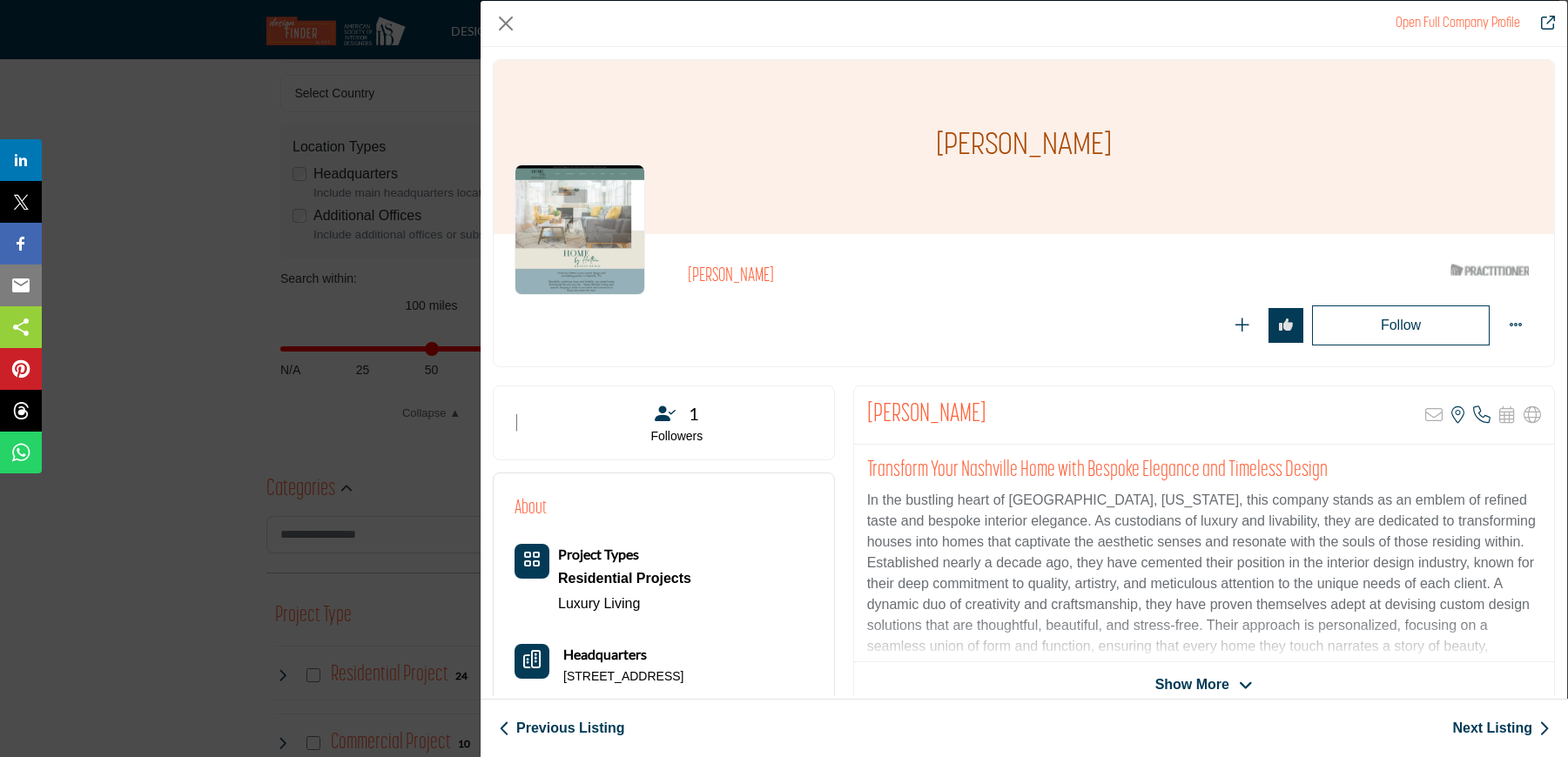
click at [1211, 684] on span "Show More" at bounding box center [1192, 684] width 74 height 21
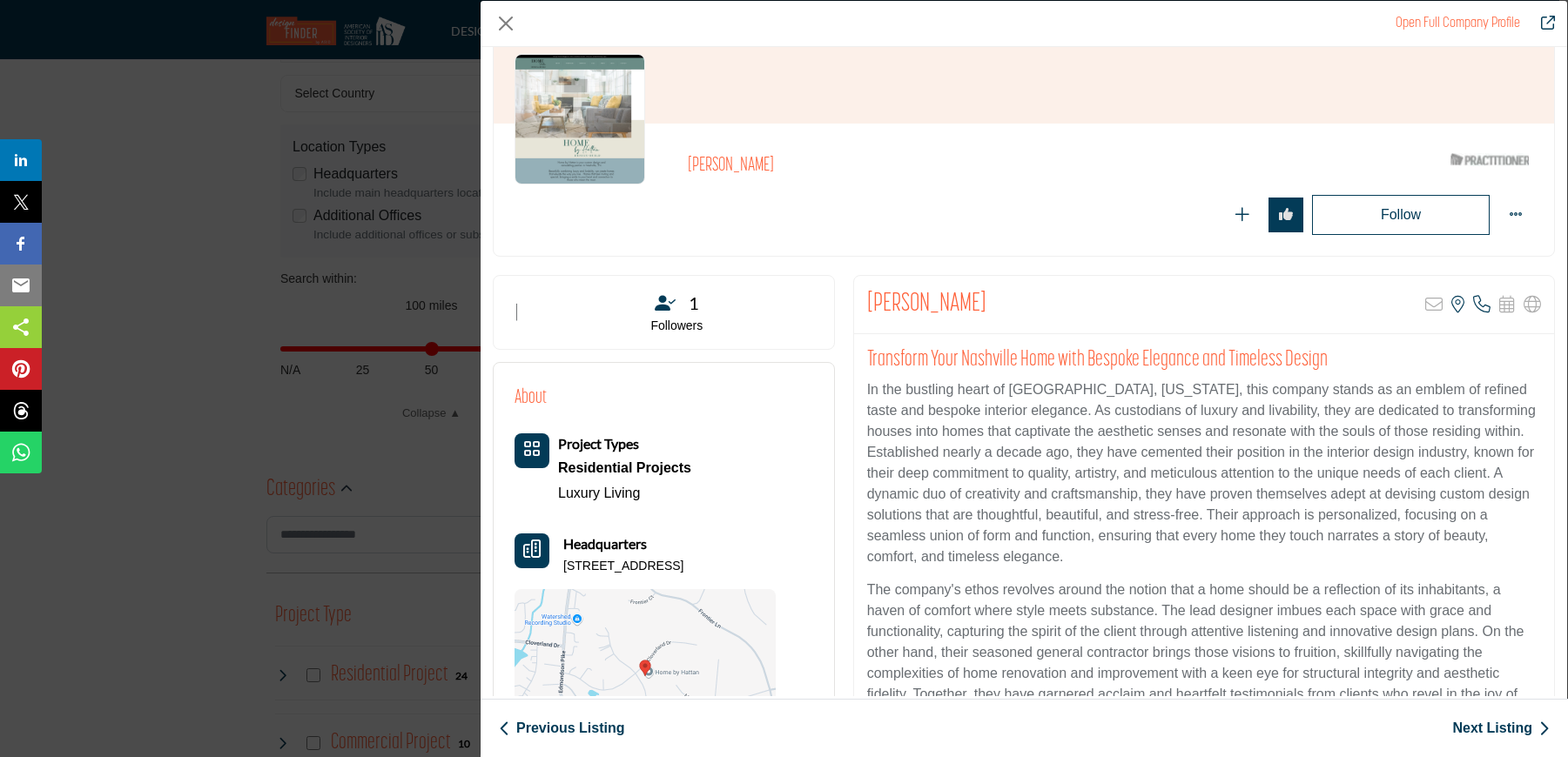
scroll to position [208, 0]
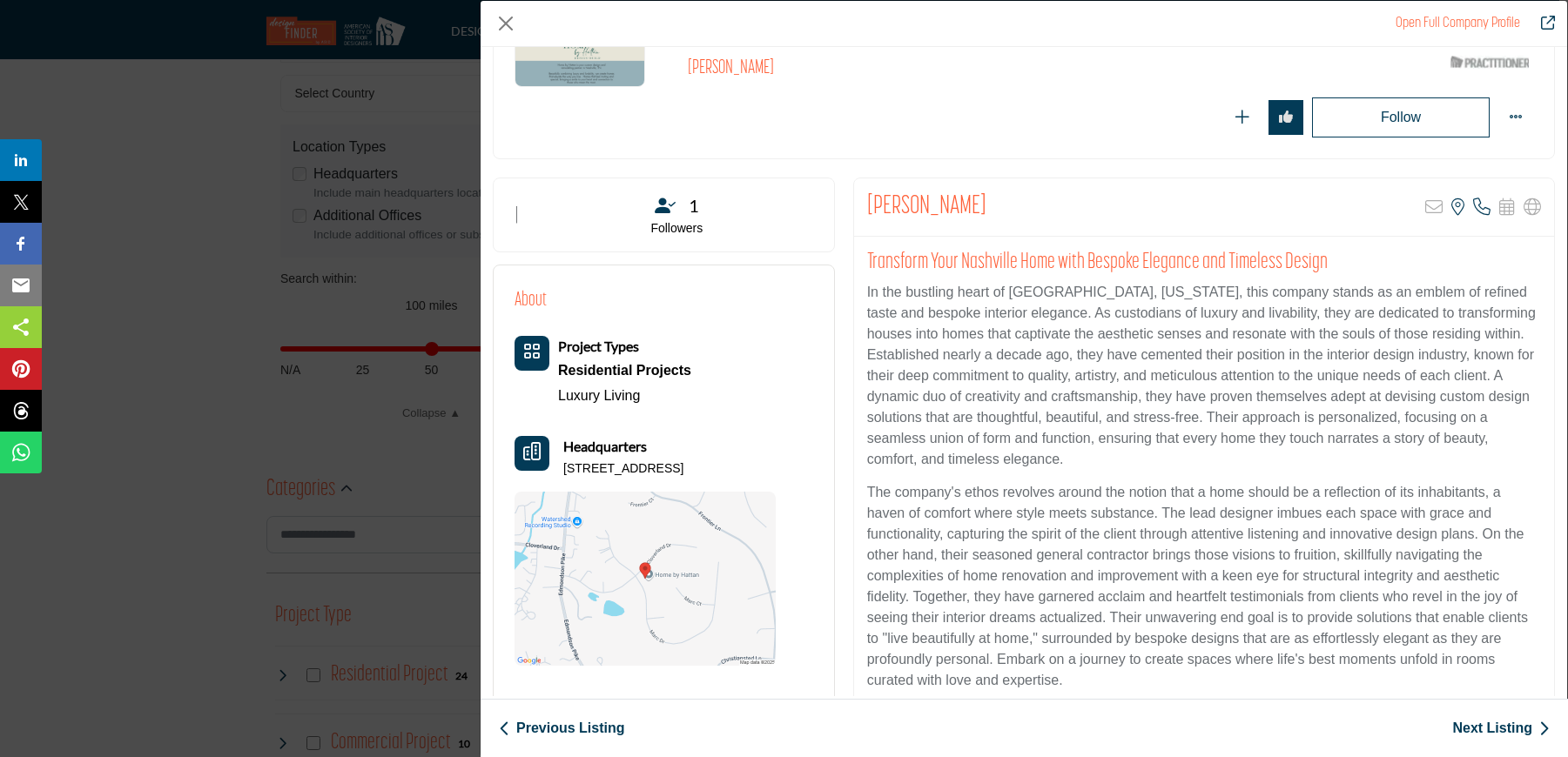
click at [586, 730] on link "Previous Listing" at bounding box center [562, 728] width 125 height 21
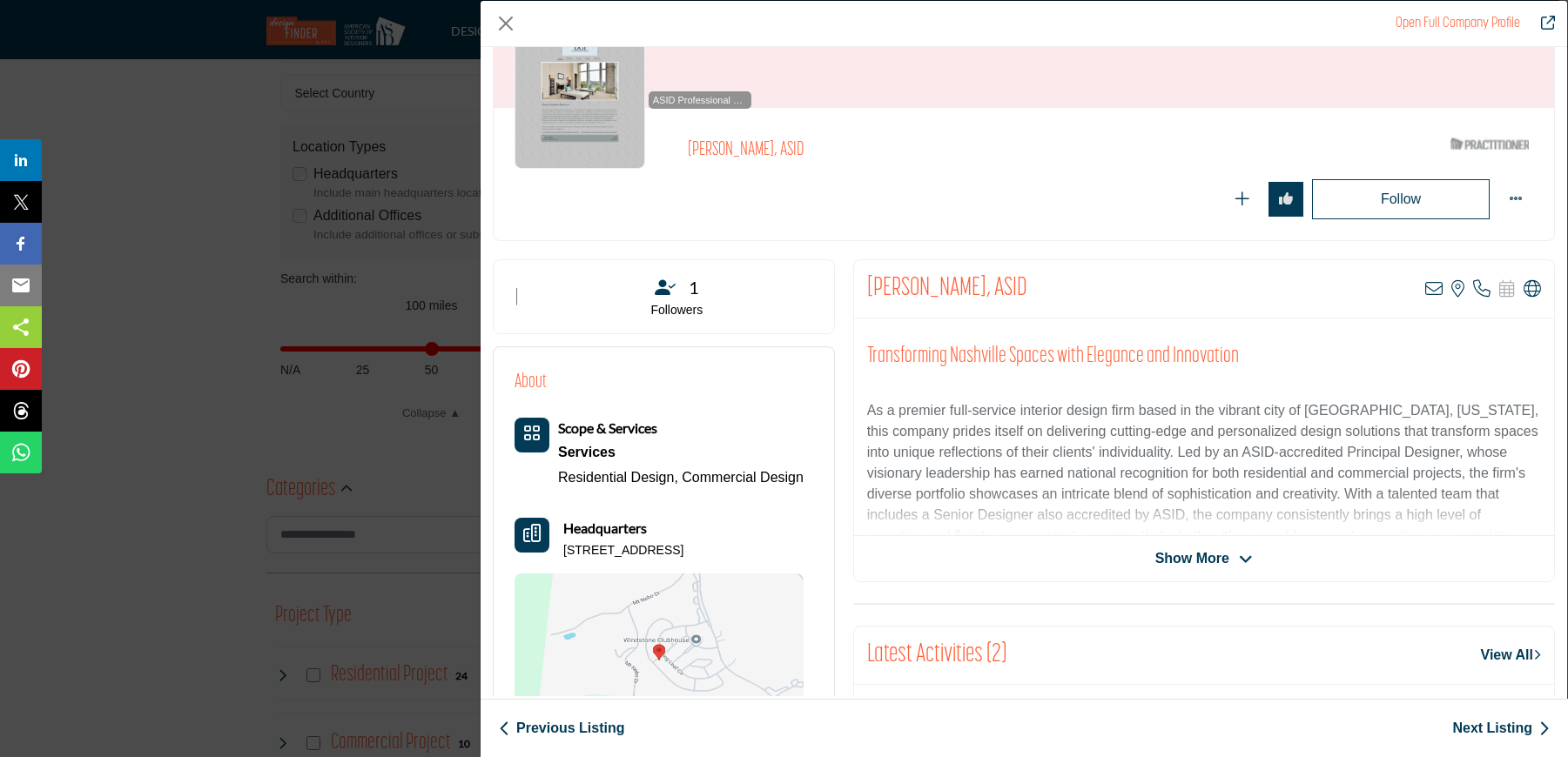
scroll to position [148, 0]
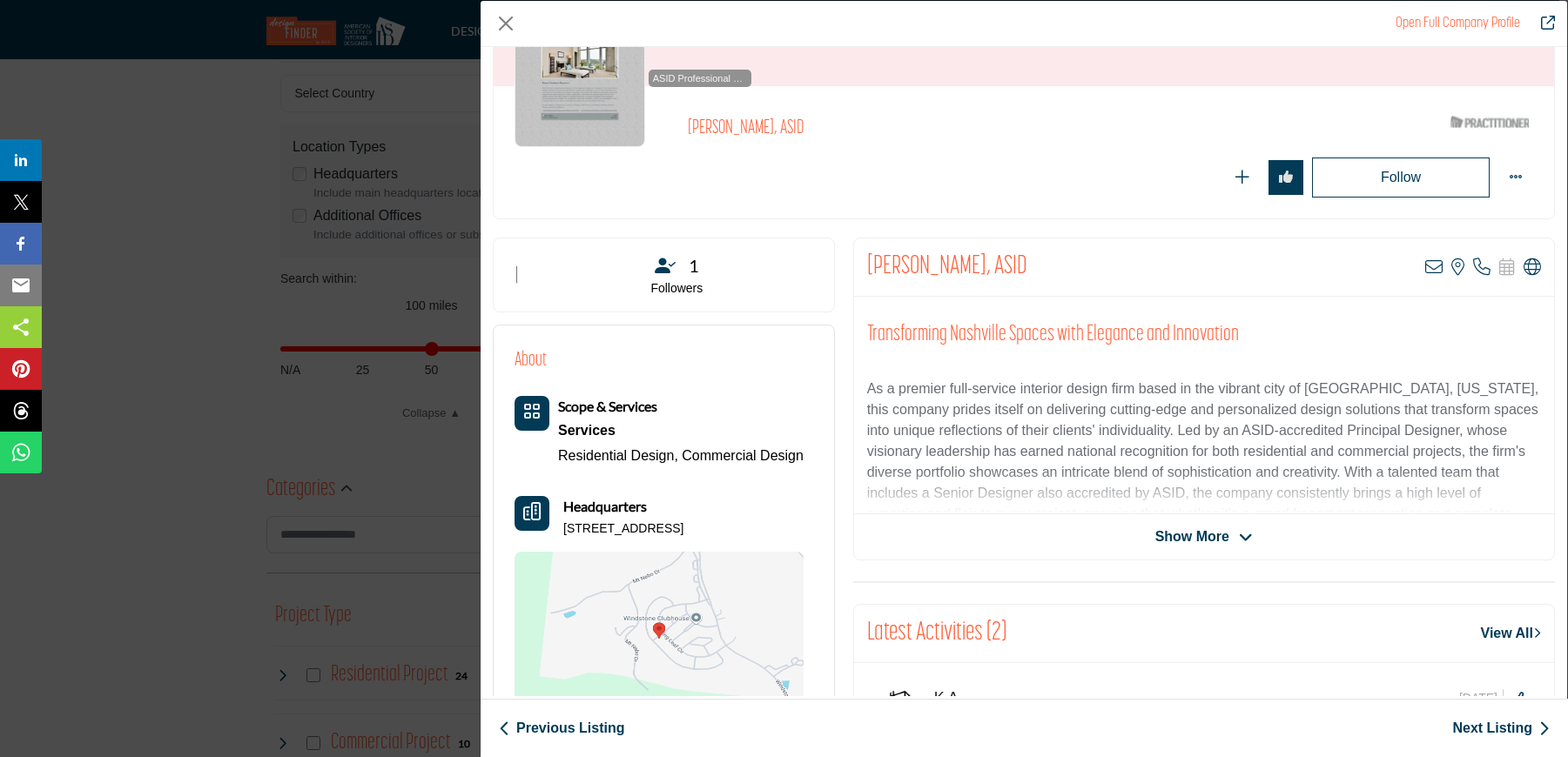
click at [1219, 536] on span "Show More" at bounding box center [1192, 537] width 74 height 21
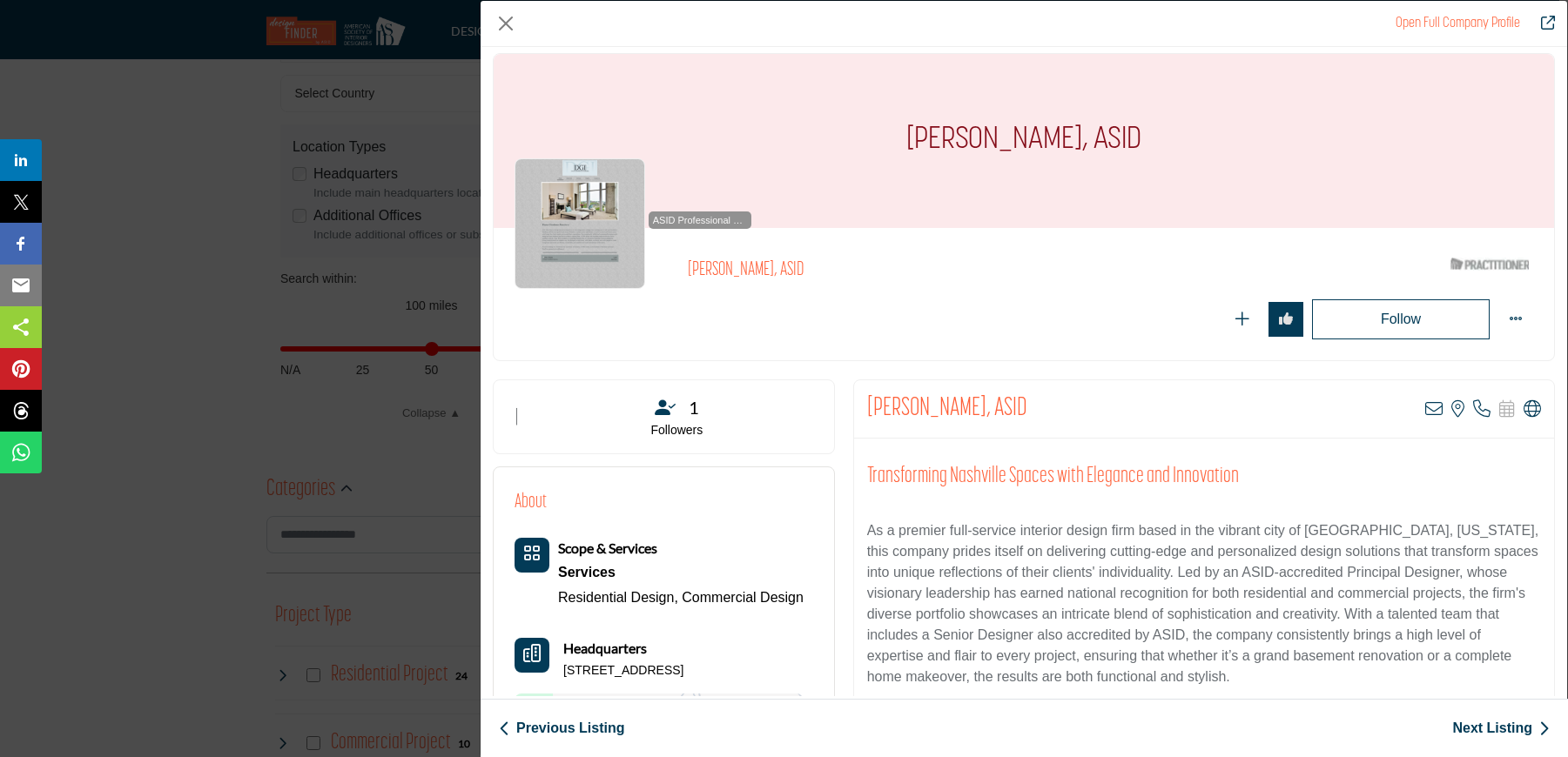
scroll to position [0, 0]
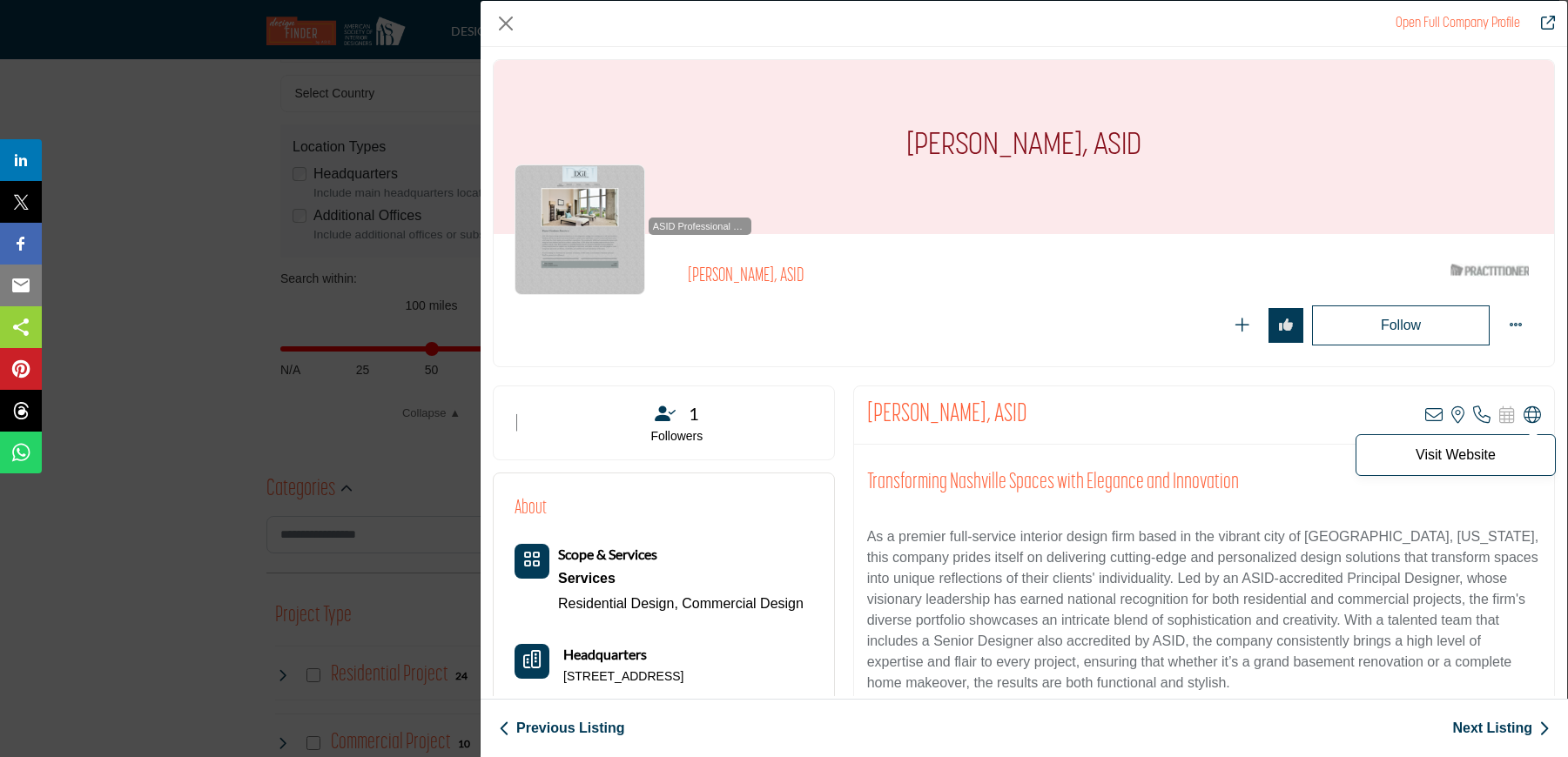
click at [1524, 417] on icon "Company Data Modal" at bounding box center [1532, 414] width 17 height 17
click at [578, 729] on link "Previous Listing" at bounding box center [562, 728] width 125 height 21
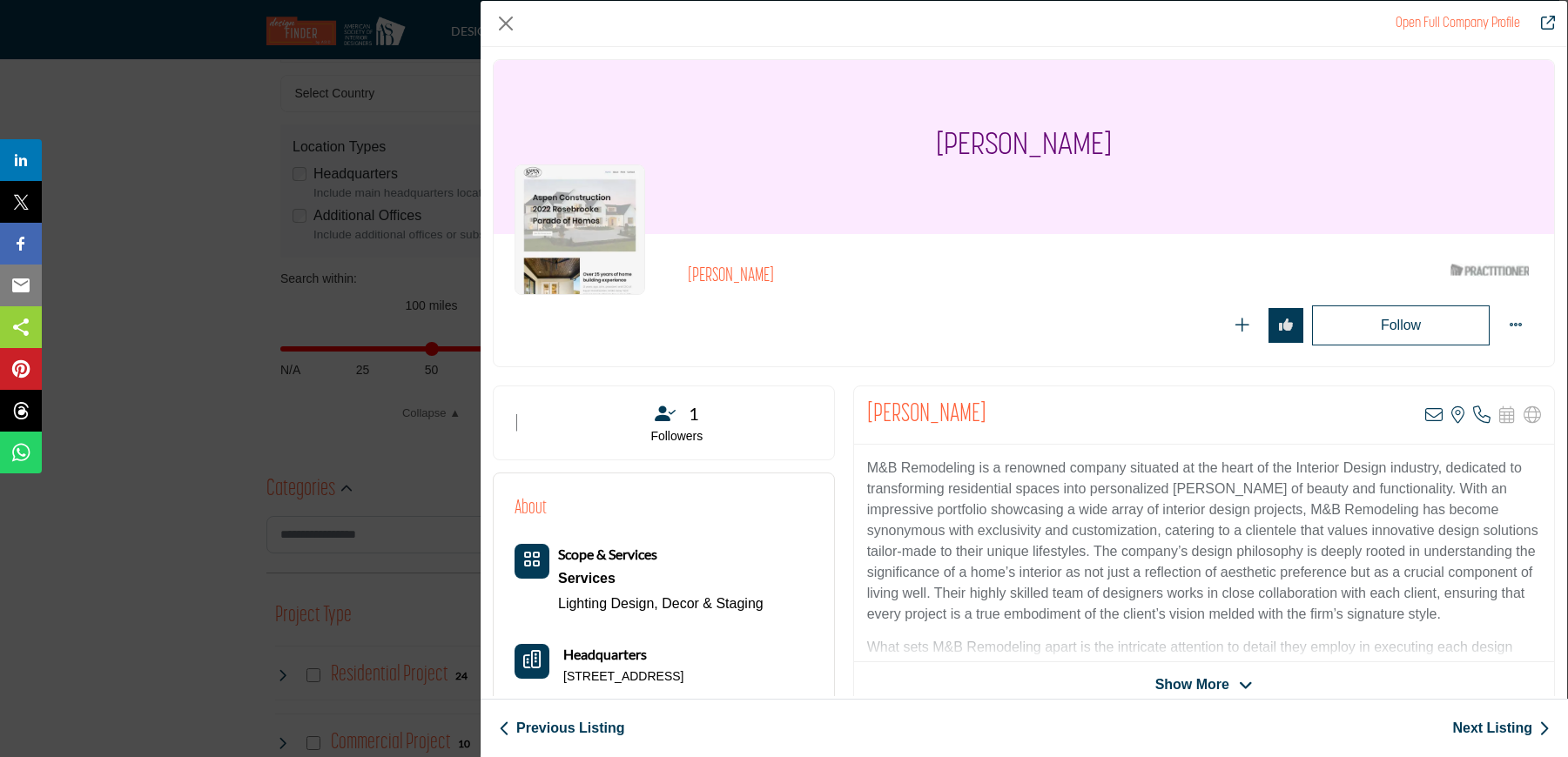
click at [572, 727] on link "Previous Listing" at bounding box center [562, 728] width 125 height 21
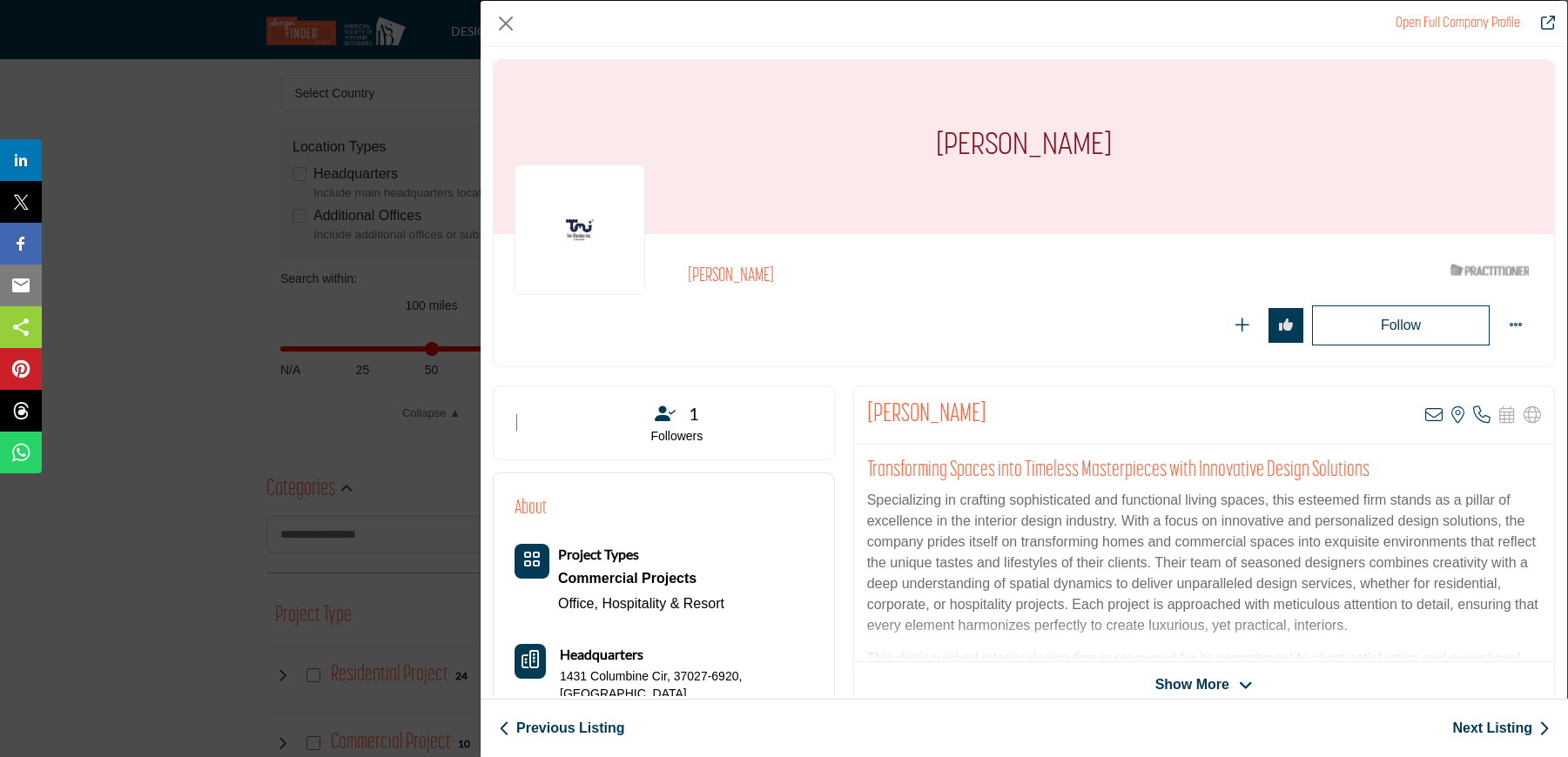
click at [1487, 730] on link "Next Listing" at bounding box center [1501, 728] width 97 height 21
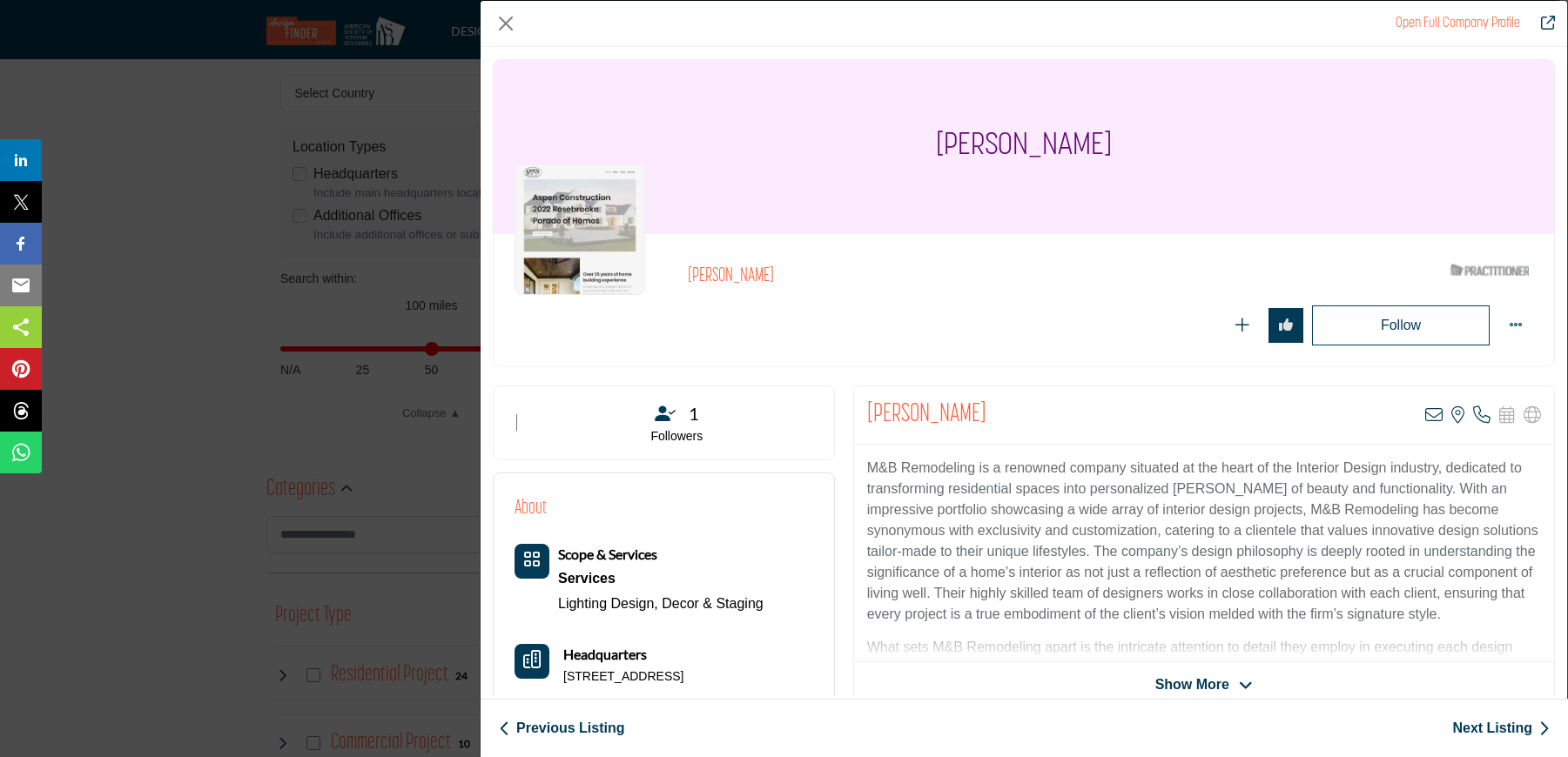
drag, startPoint x: 564, startPoint y: 747, endPoint x: 566, endPoint y: 738, distance: 9.2
click at [564, 746] on div "Previous Listing Next Listing" at bounding box center [1024, 728] width 1087 height 58
click at [566, 734] on link "Previous Listing" at bounding box center [562, 728] width 125 height 21
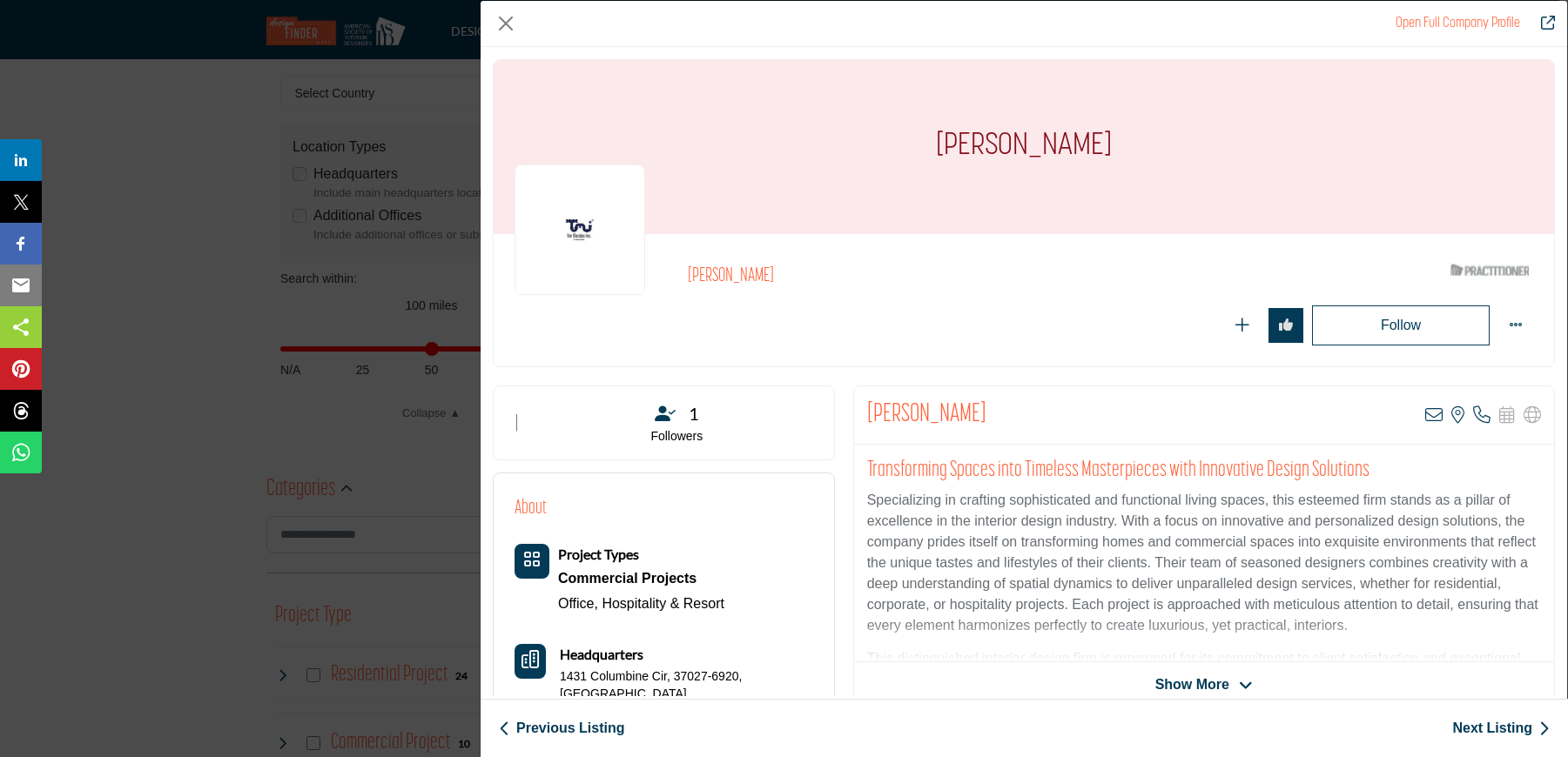
click at [570, 734] on link "Previous Listing" at bounding box center [562, 728] width 125 height 21
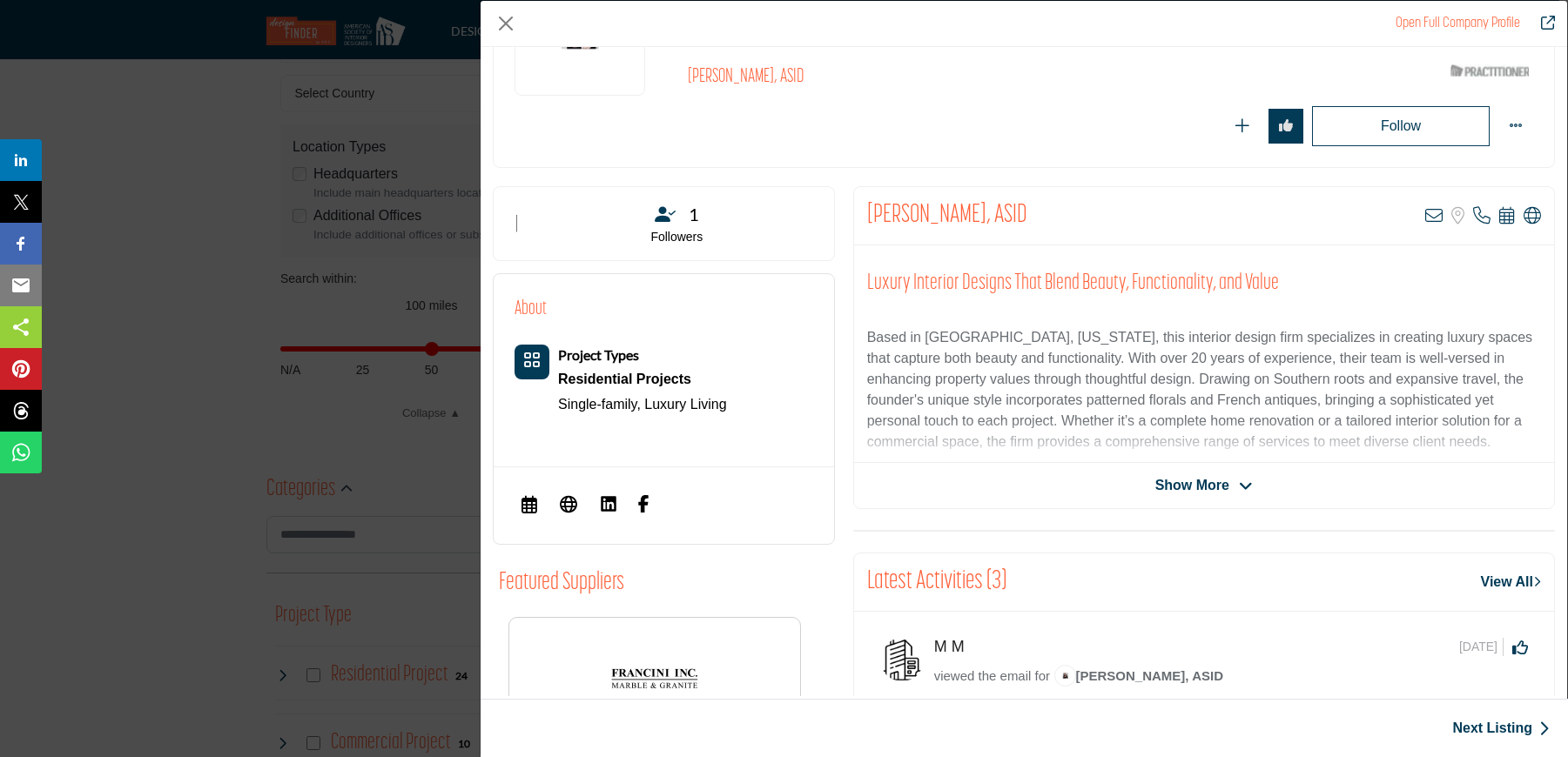
scroll to position [91, 0]
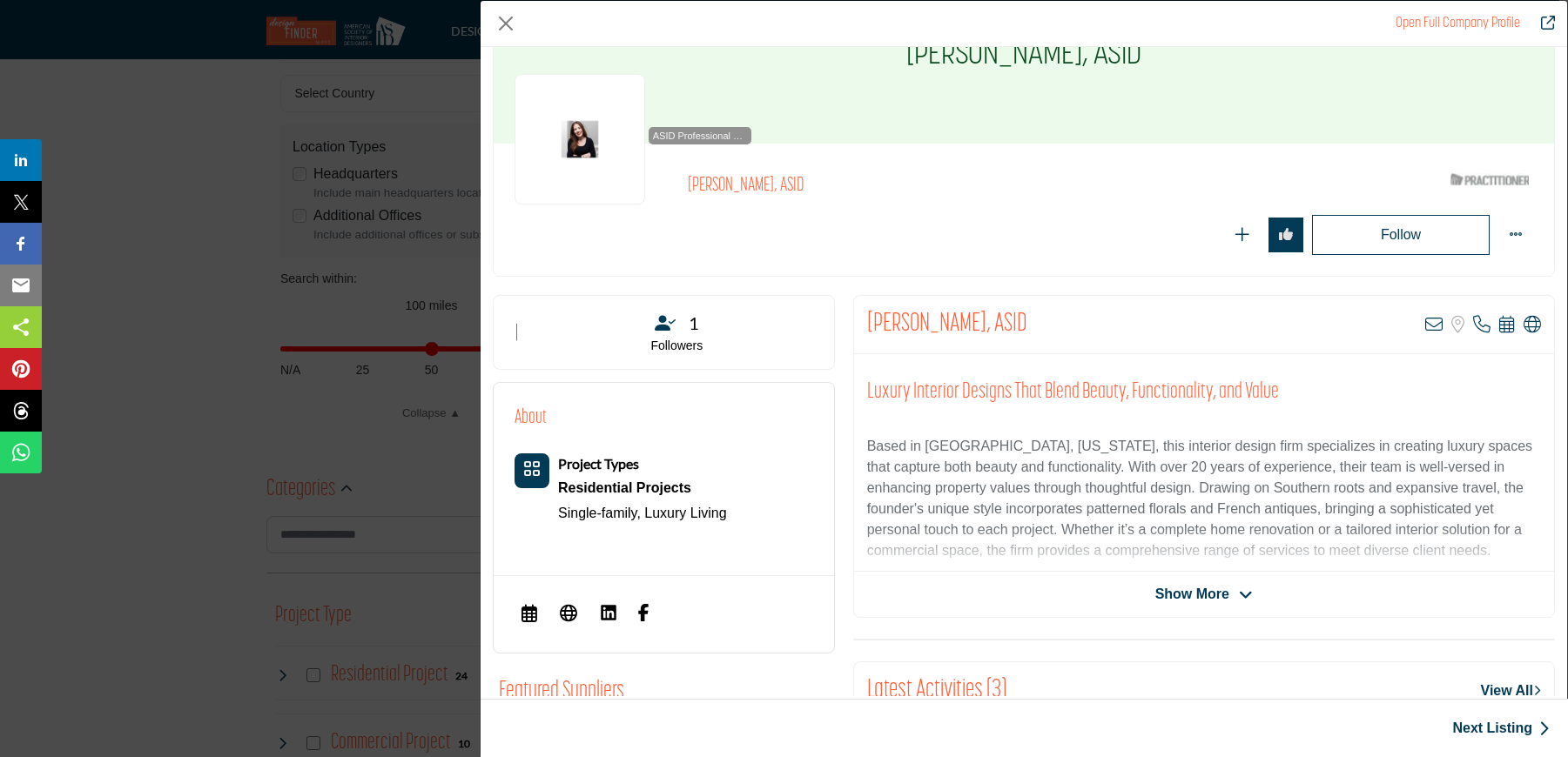
click at [1210, 598] on span "Show More" at bounding box center [1192, 594] width 74 height 21
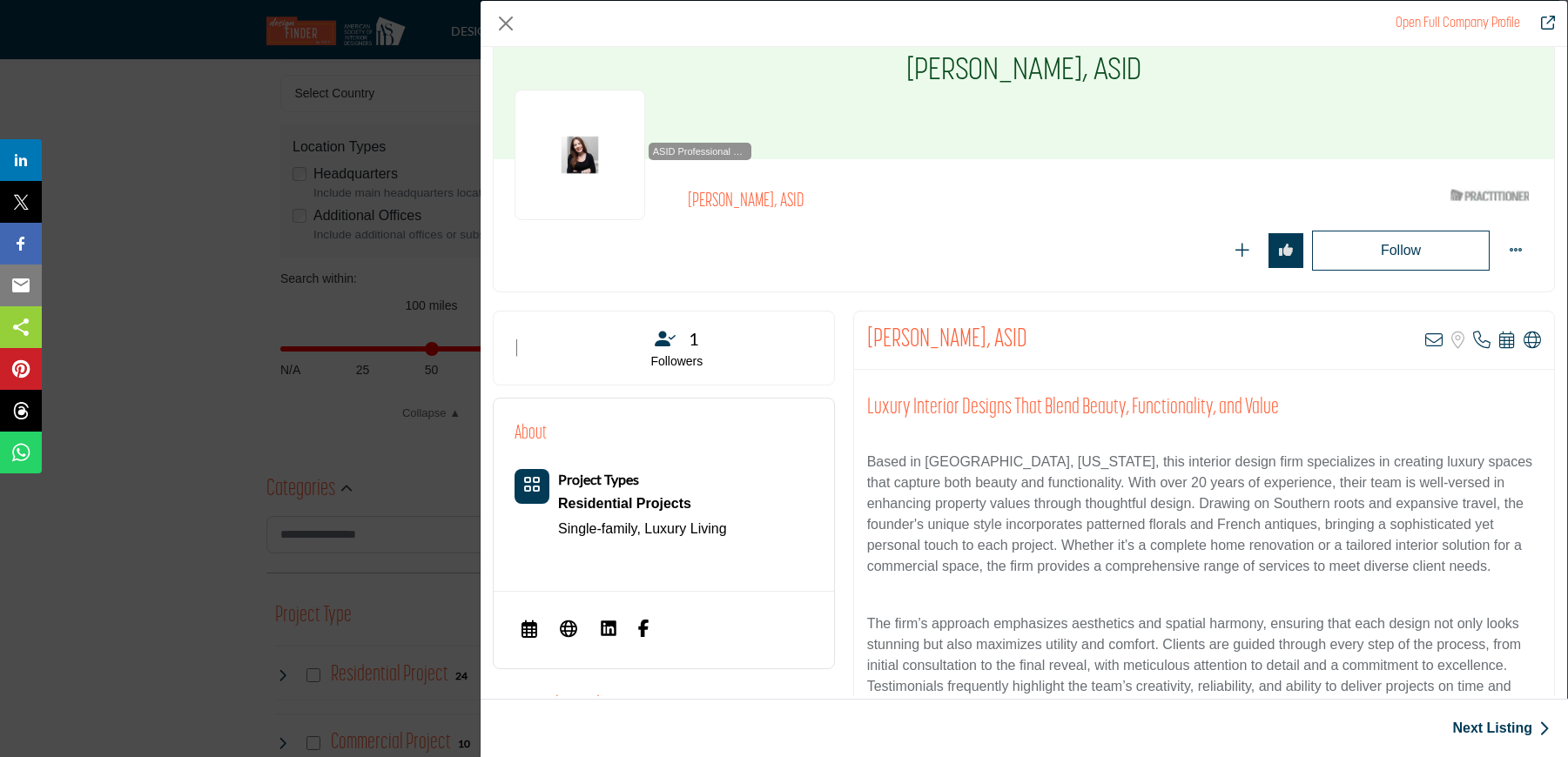
scroll to position [0, 0]
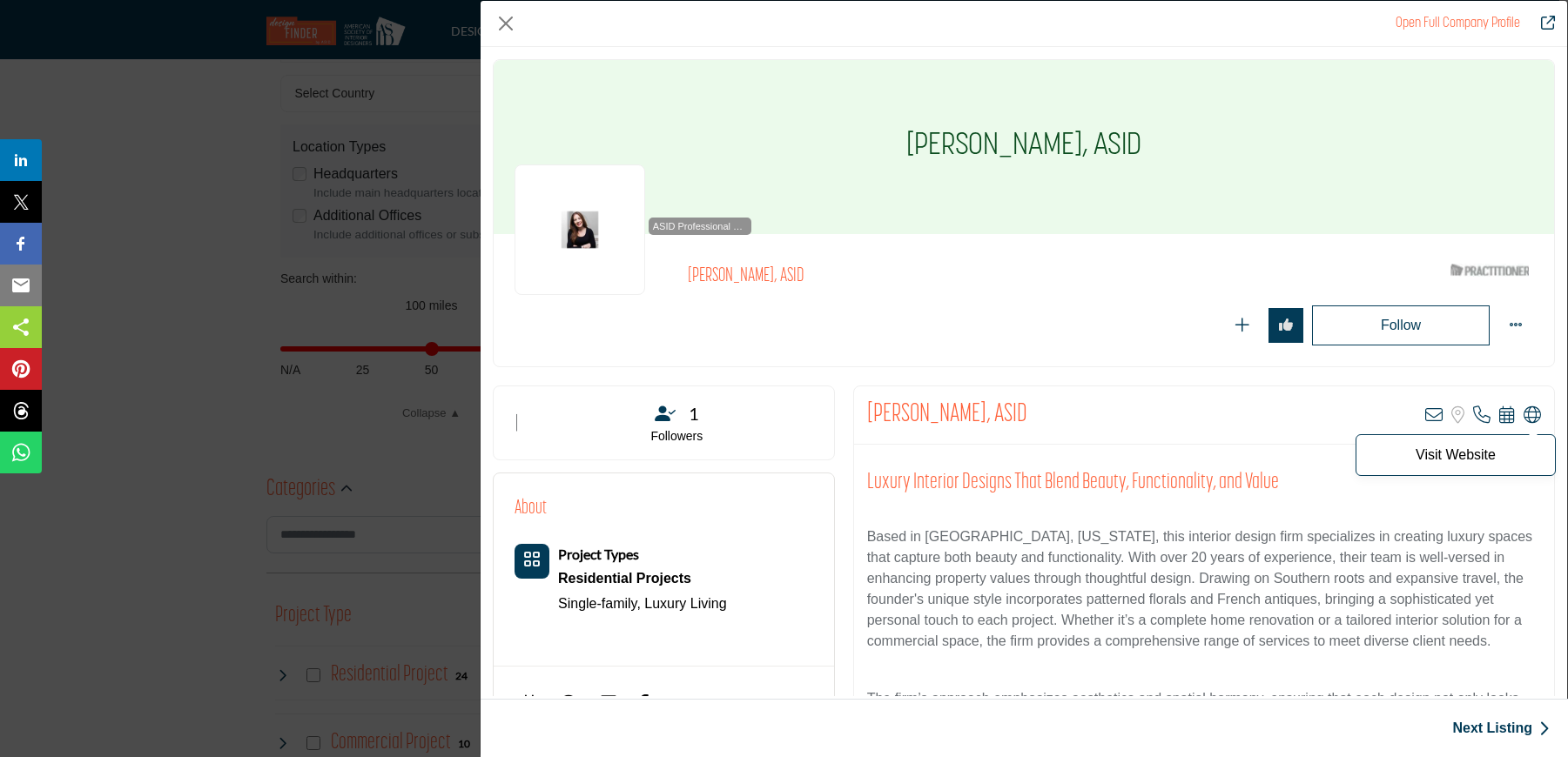
click at [1486, 453] on p "Visit Website" at bounding box center [1455, 455] width 181 height 14
click at [1461, 456] on p "Visit Website" at bounding box center [1455, 455] width 181 height 14
click at [1524, 411] on icon "Company Data Modal" at bounding box center [1532, 414] width 17 height 17
